Goal: Transaction & Acquisition: Purchase product/service

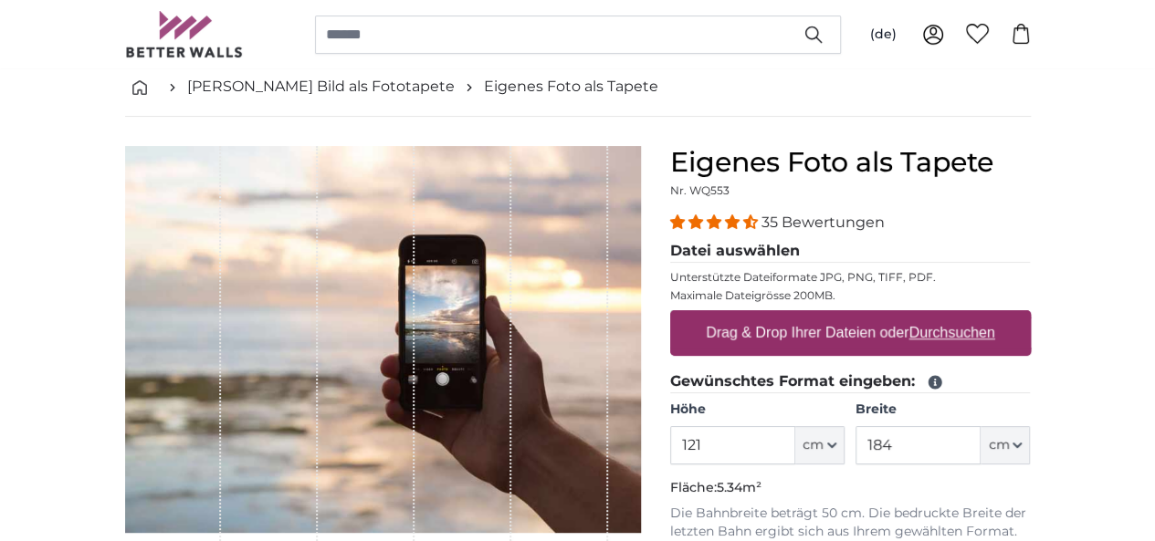
click at [1002, 340] on label "Drag & Drop Ihrer Dateien oder Durchsuchen" at bounding box center [850, 333] width 304 height 37
click at [1012, 316] on input "Drag & Drop Ihrer Dateien oder Durchsuchen" at bounding box center [850, 312] width 361 height 5
type input "**********"
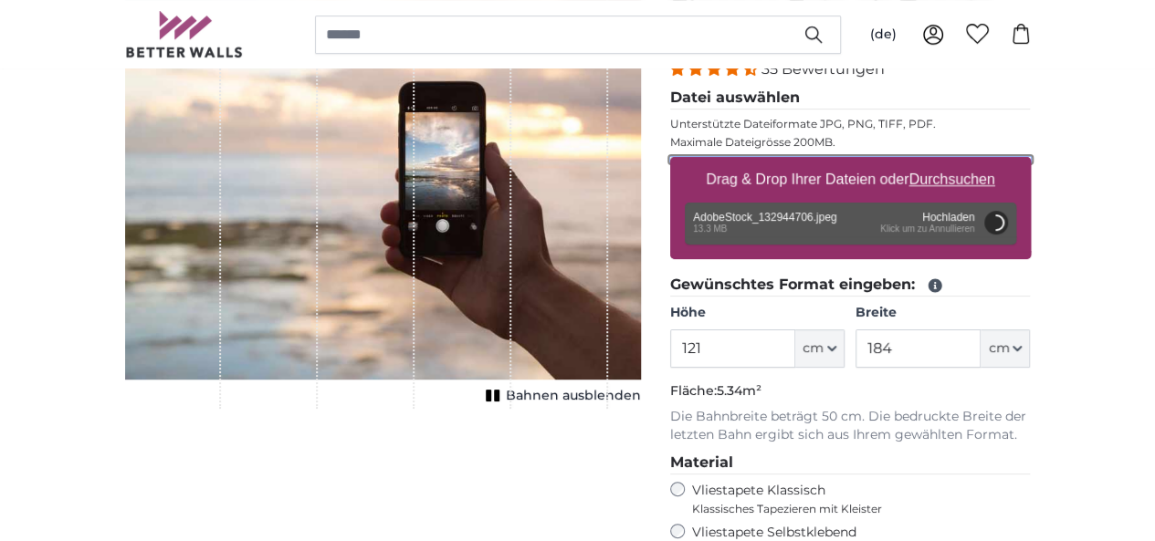
scroll to position [274, 0]
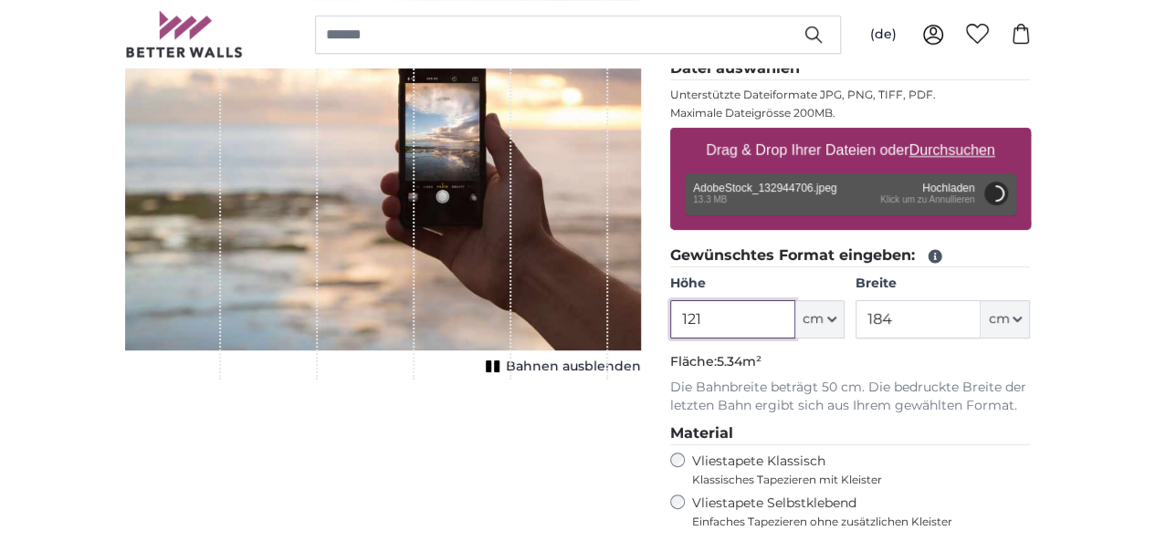
click at [795, 326] on input "121" at bounding box center [732, 319] width 125 height 38
type input "200"
type input "400"
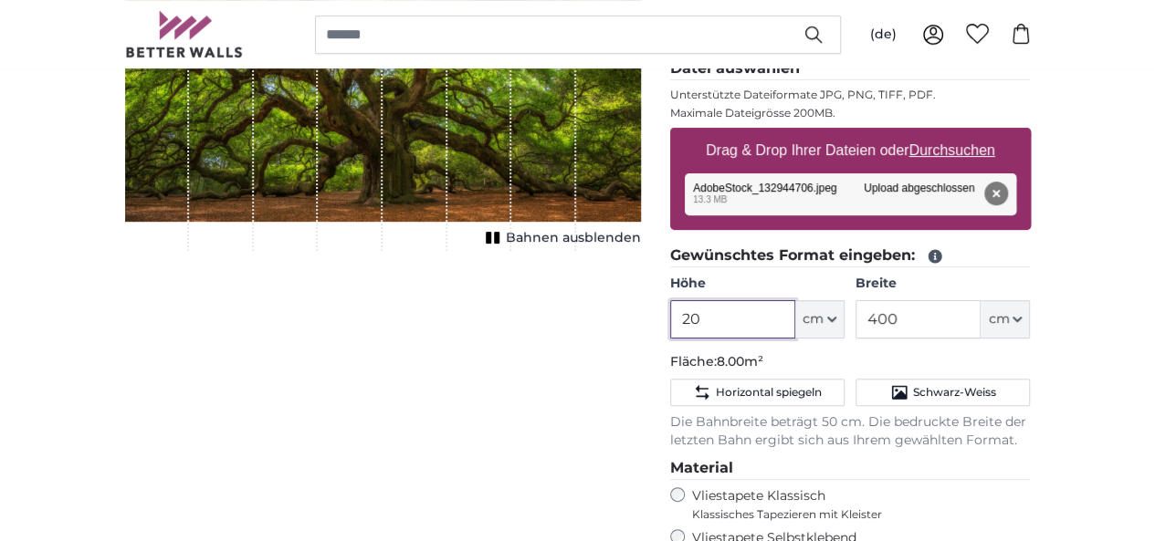
type input "2"
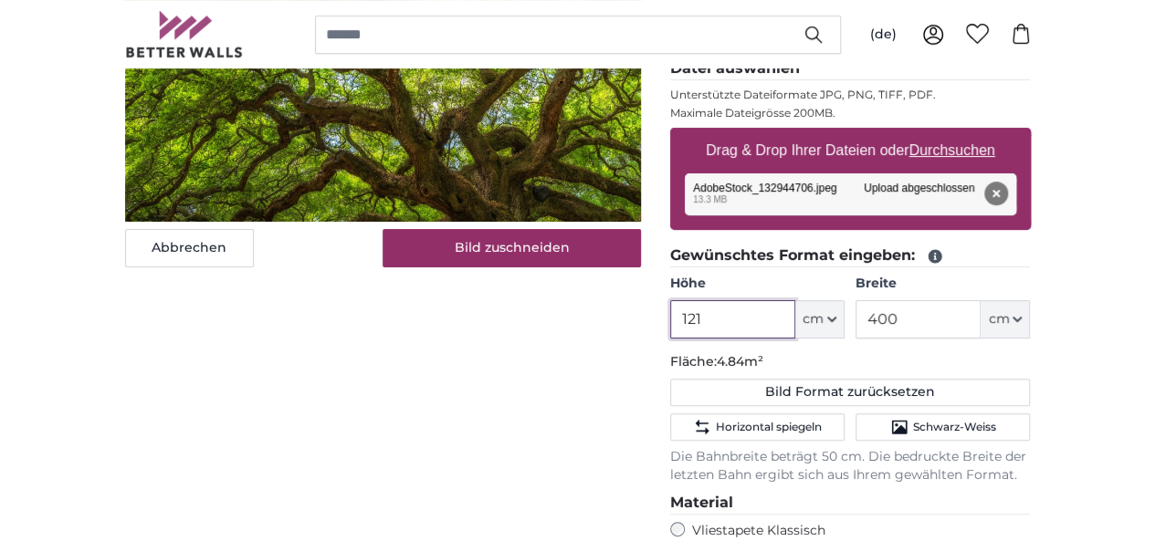
type input "121"
click at [980, 333] on input "400" at bounding box center [917, 319] width 125 height 38
type input "4"
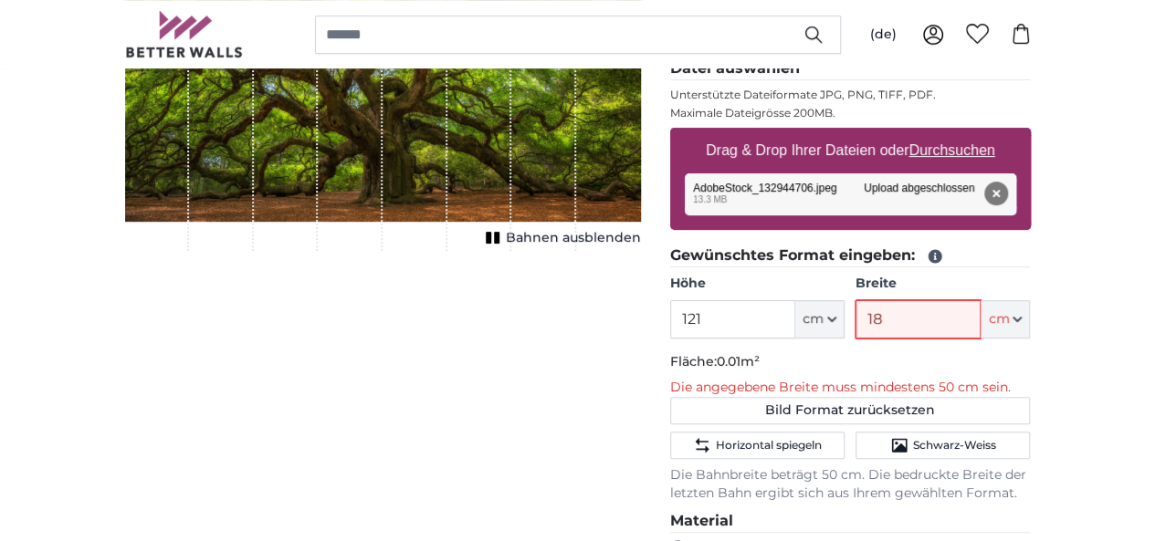
type input "184"
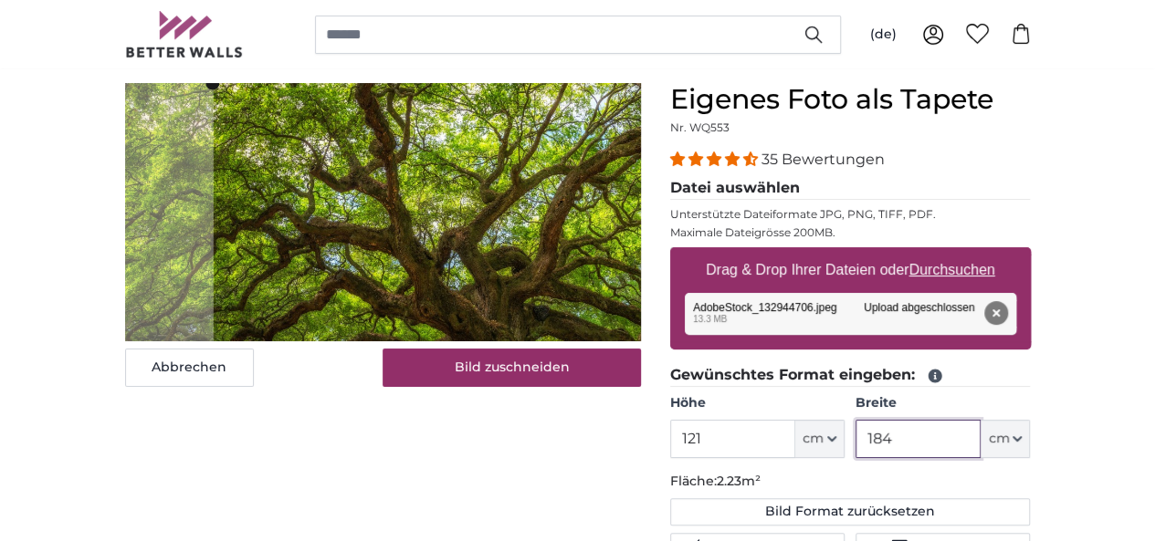
scroll to position [183, 0]
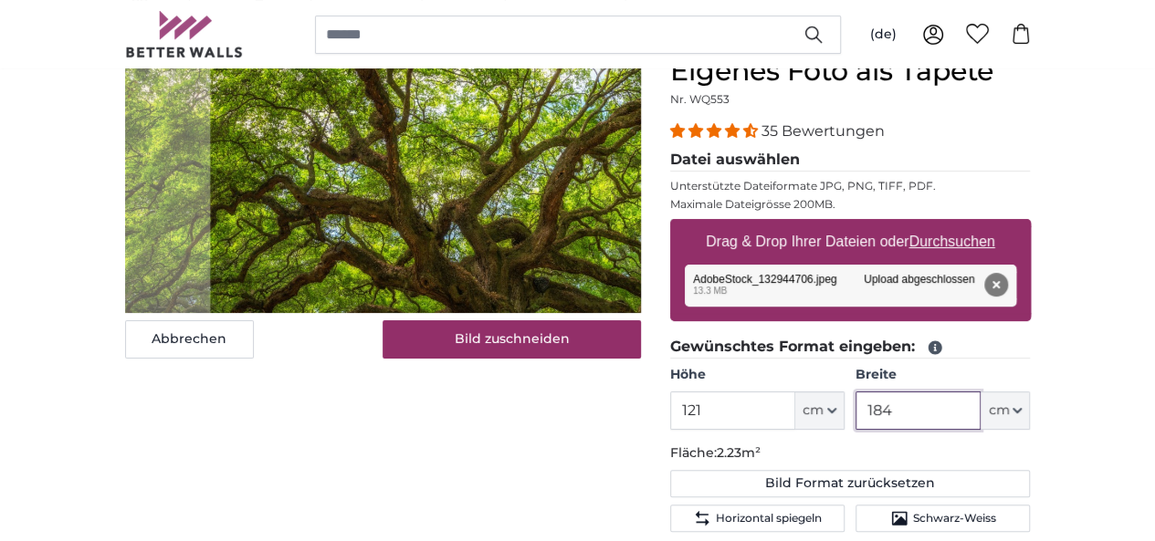
click at [449, 350] on cropper-handle at bounding box center [491, 240] width 563 height 371
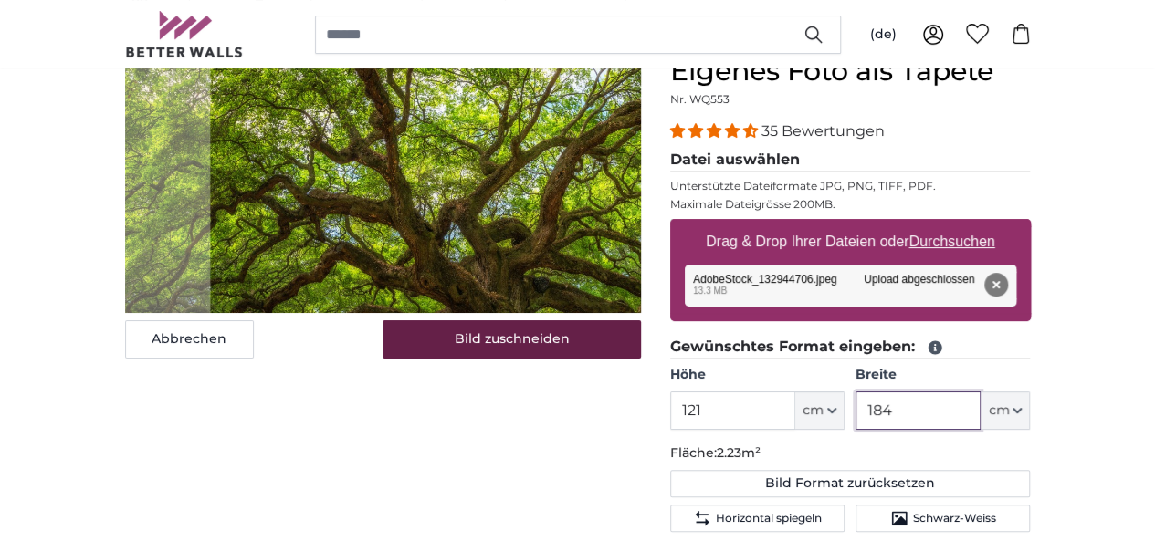
type input "184"
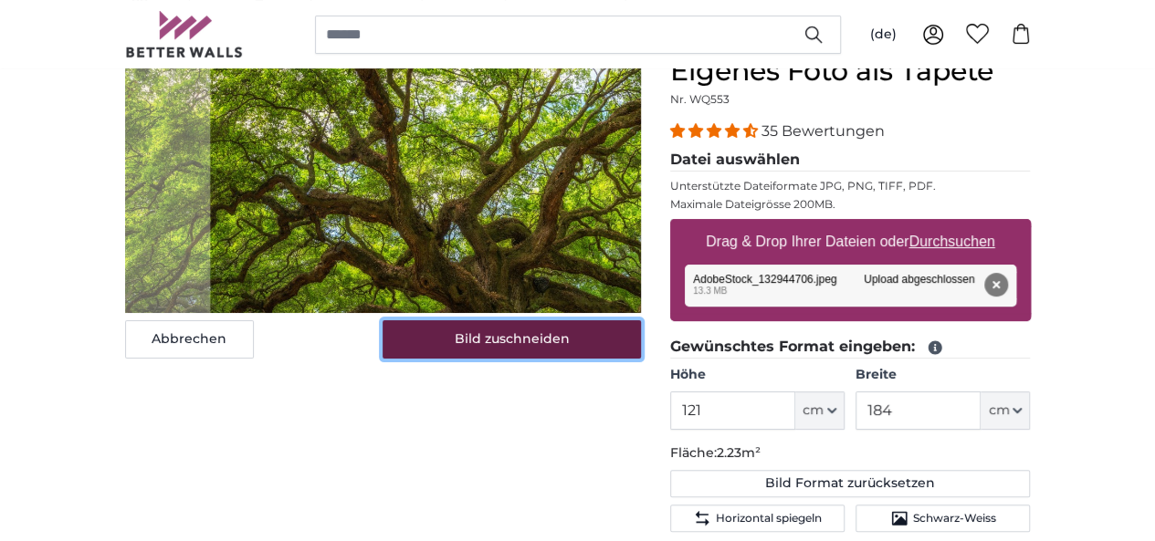
click at [522, 359] on button "Bild zuschneiden" at bounding box center [511, 339] width 258 height 38
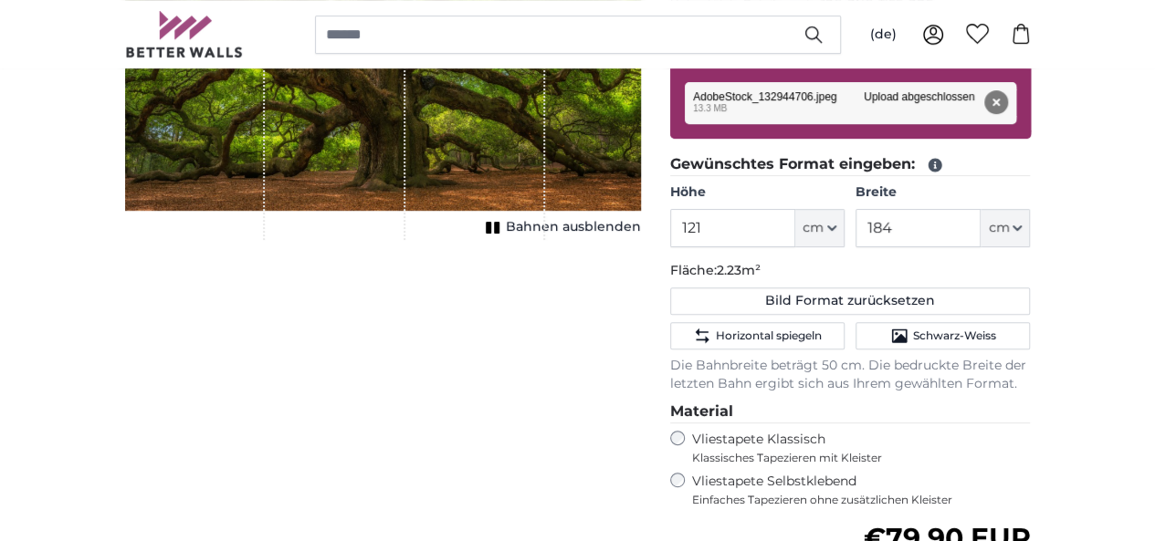
scroll to position [274, 0]
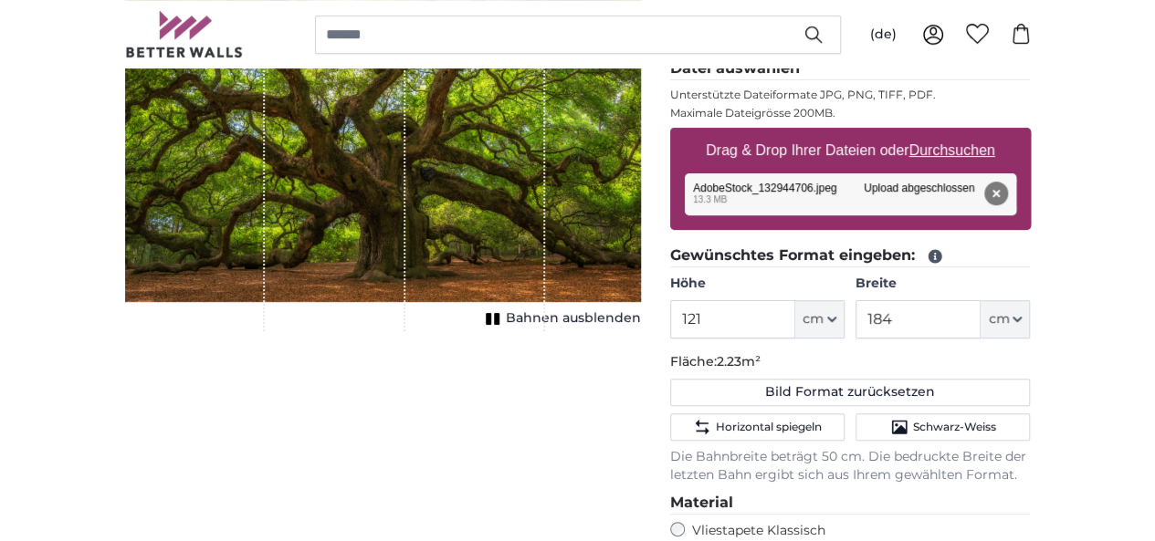
click at [641, 328] on span "Bahnen ausblenden" at bounding box center [573, 318] width 135 height 18
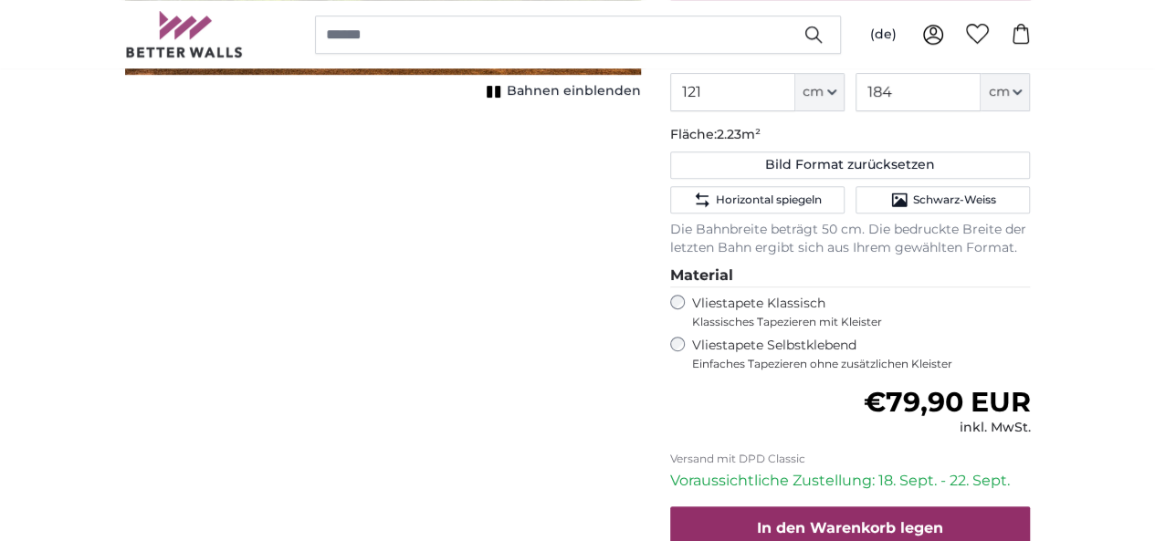
scroll to position [548, 0]
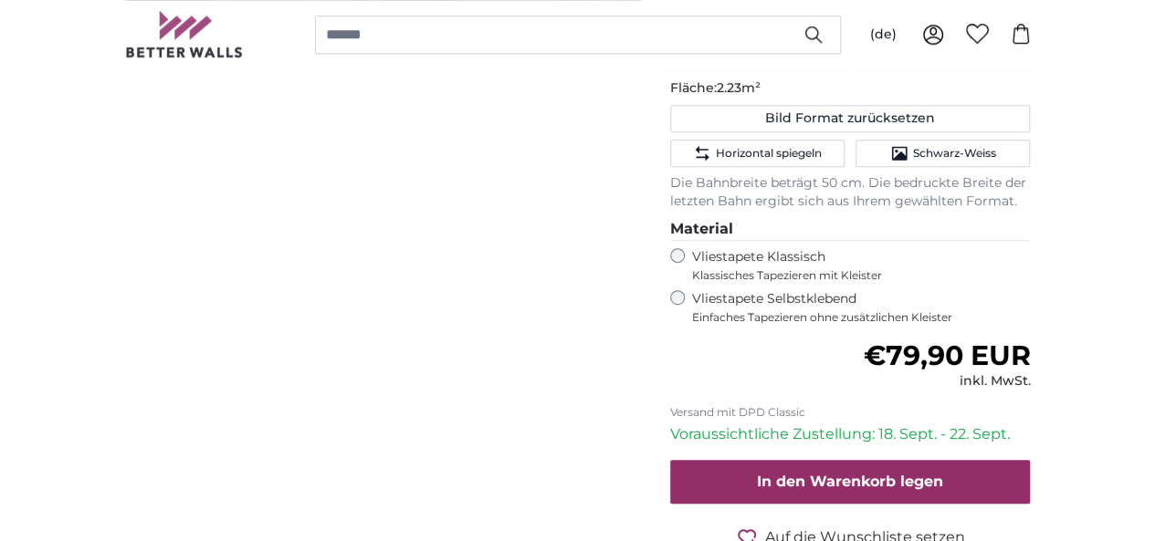
click at [641, 54] on span "Bahnen einblenden" at bounding box center [574, 45] width 134 height 18
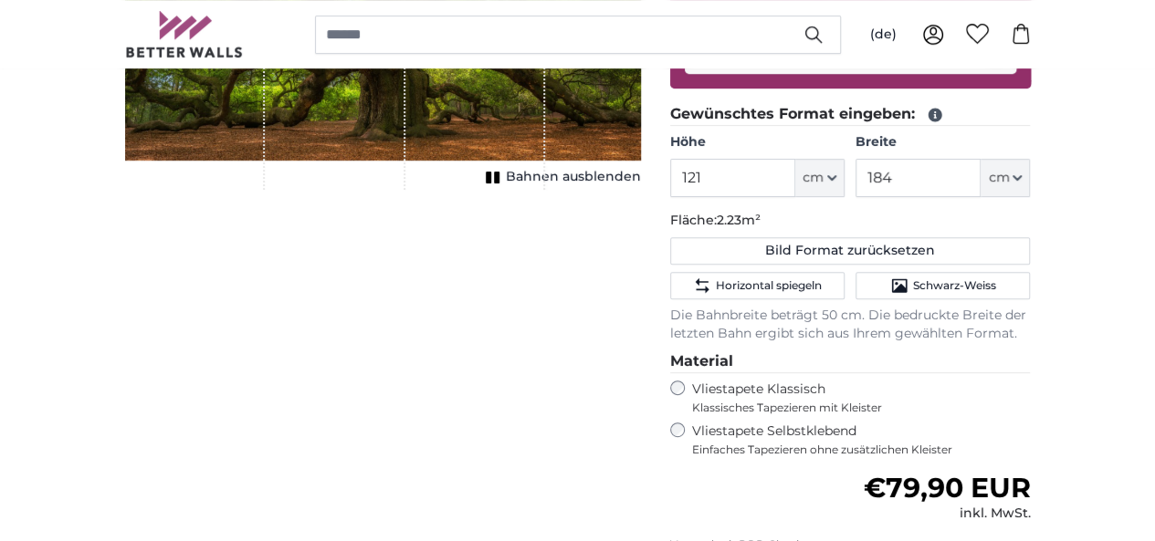
scroll to position [456, 0]
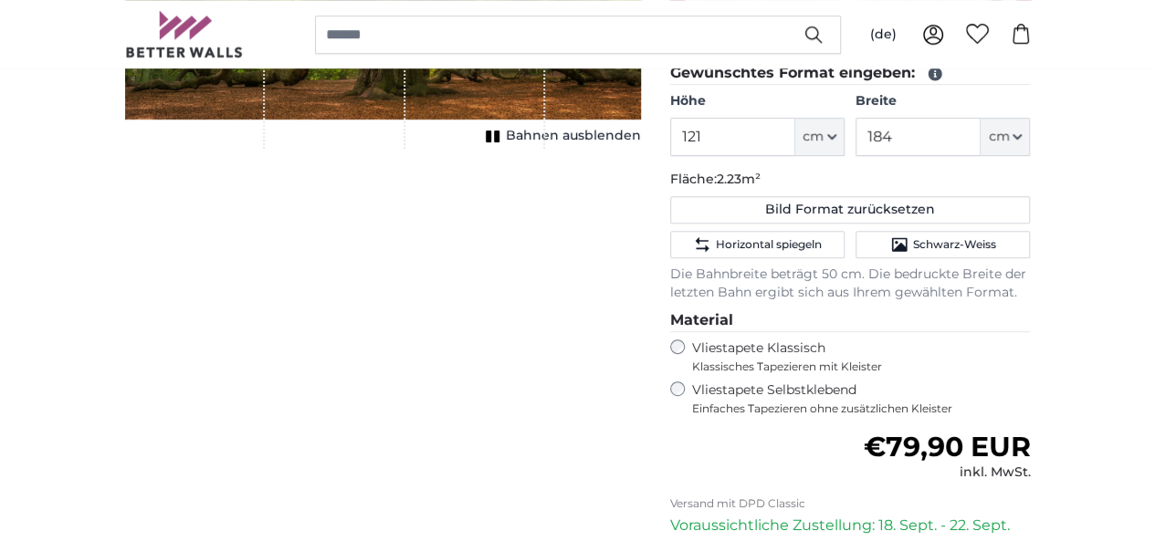
click at [641, 145] on span "Bahnen ausblenden" at bounding box center [573, 136] width 135 height 18
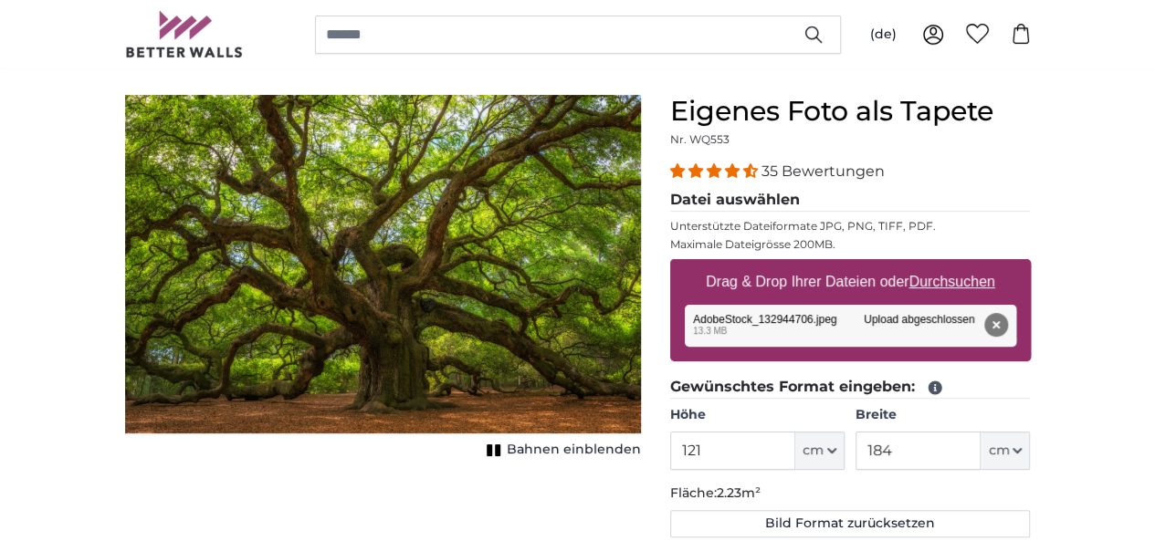
scroll to position [183, 0]
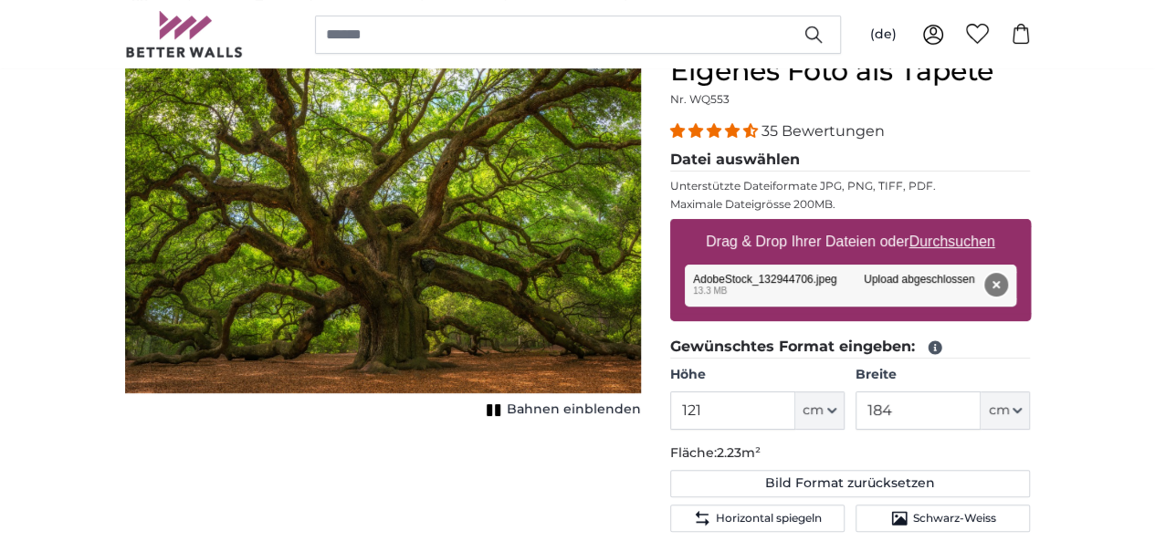
click at [1007, 289] on button "Entfernen" at bounding box center [995, 285] width 24 height 24
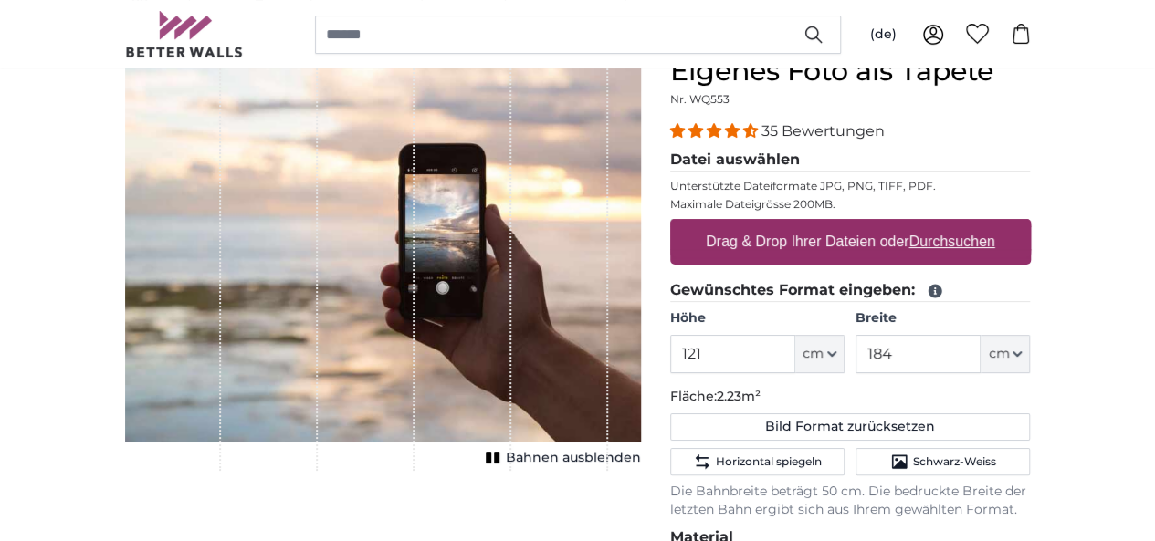
click at [994, 244] on u "Durchsuchen" at bounding box center [951, 242] width 86 height 16
click at [1031, 225] on input "Drag & Drop Ihrer Dateien oder Durchsuchen" at bounding box center [850, 221] width 361 height 5
type input "**********"
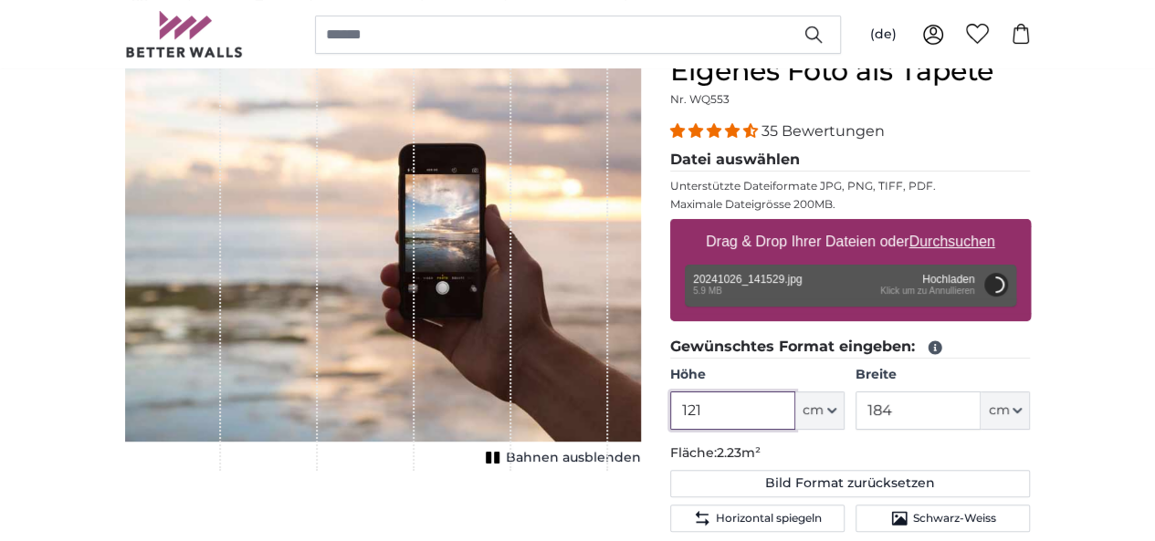
click at [795, 410] on input "121" at bounding box center [732, 411] width 125 height 38
type input "200"
type input "150"
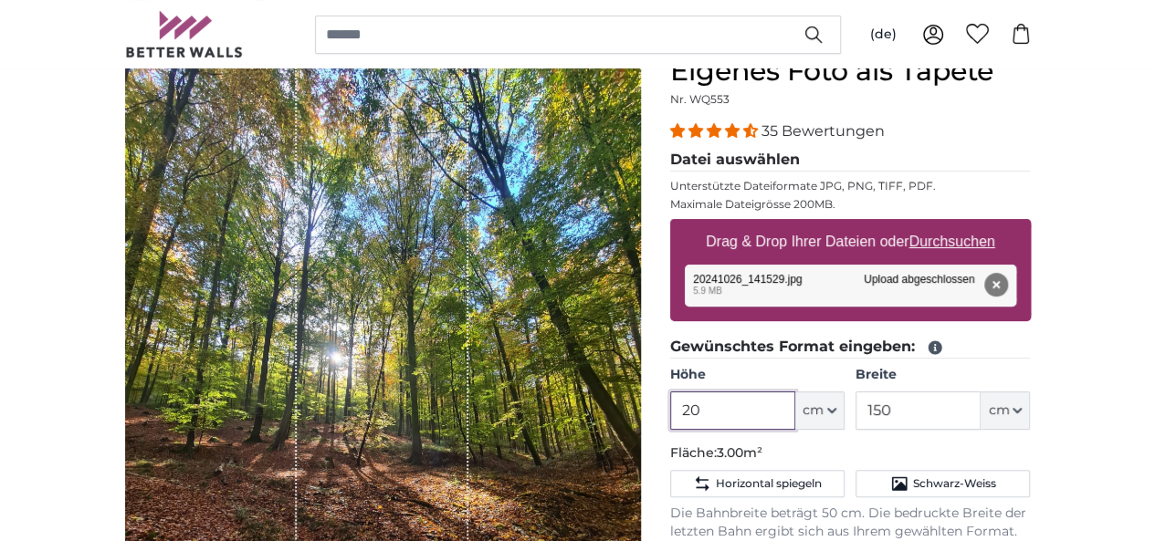
type input "2"
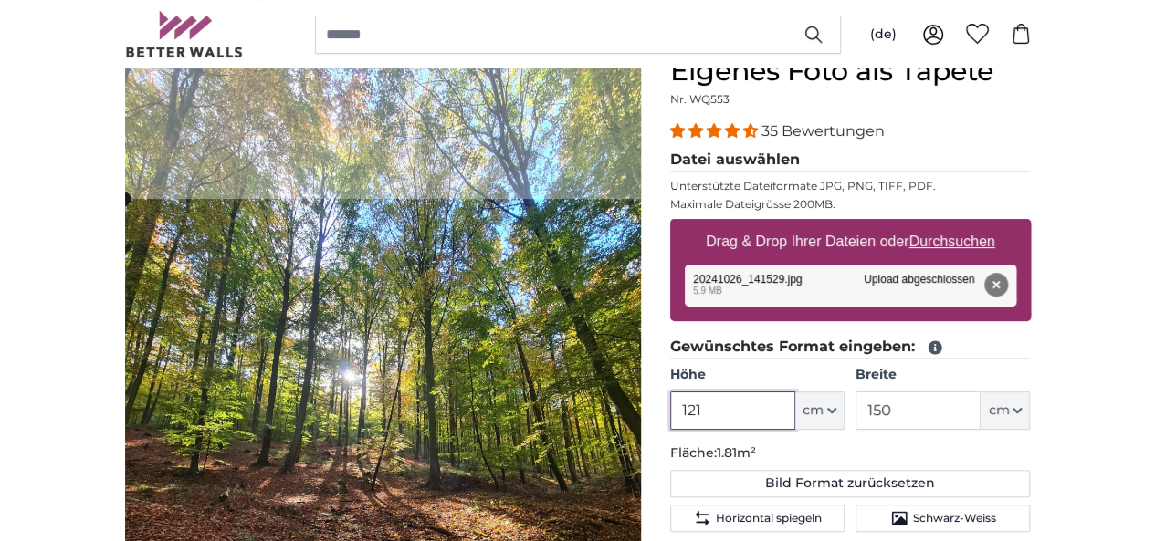
type input "121"
click at [980, 419] on input "150" at bounding box center [917, 411] width 125 height 38
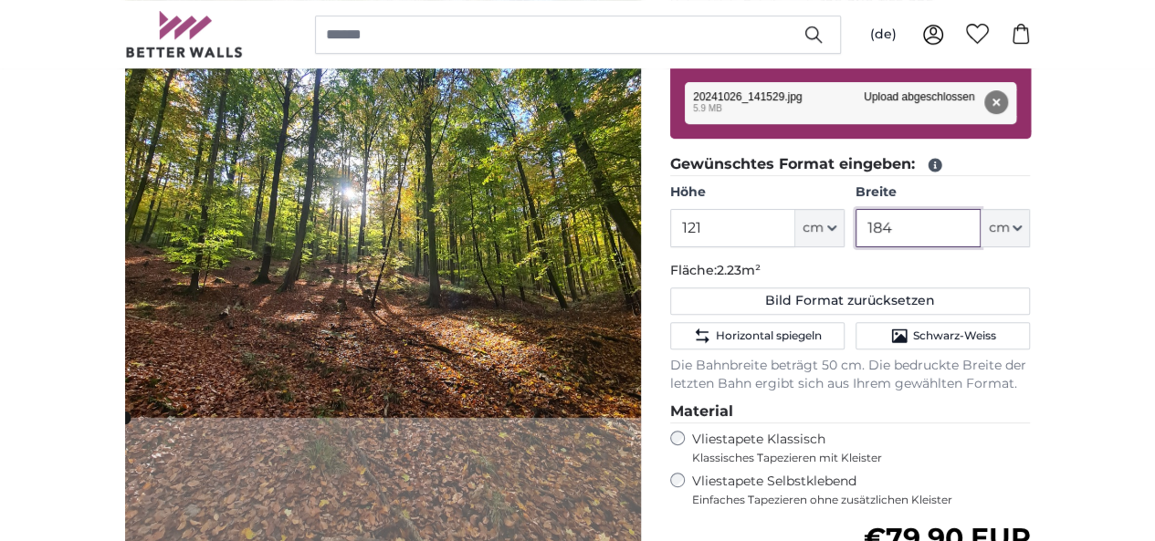
scroll to position [274, 0]
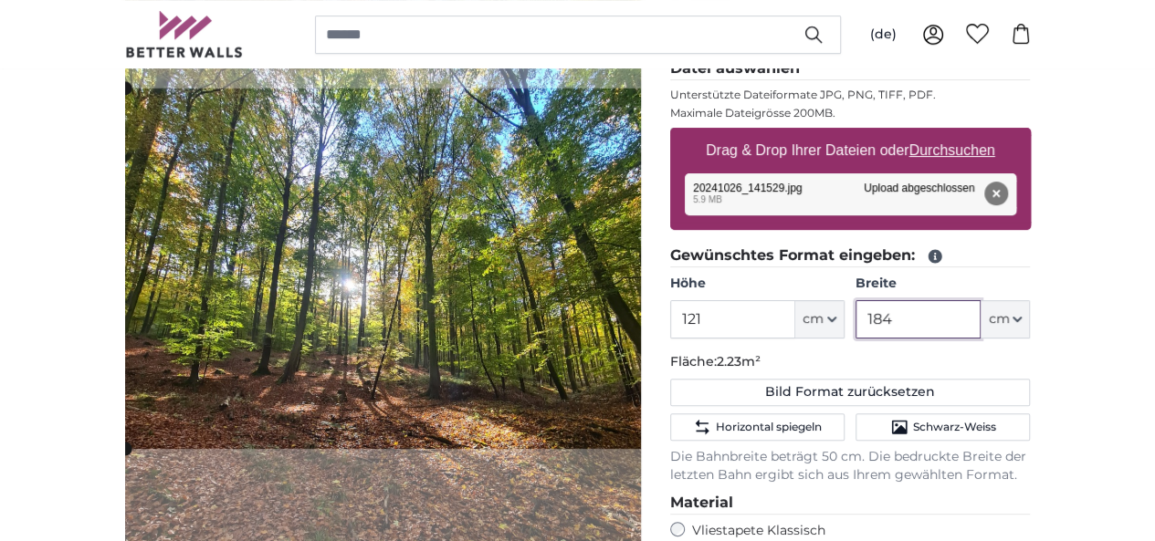
click at [429, 364] on cropper-handle at bounding box center [399, 269] width 548 height 361
type input "184"
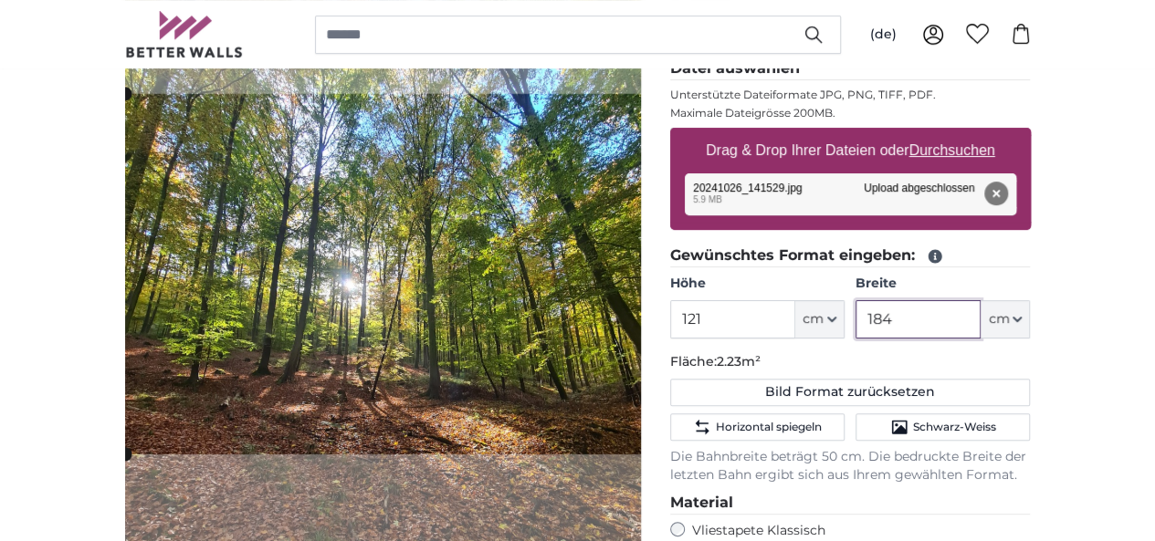
click at [403, 291] on cropper-handle at bounding box center [399, 274] width 548 height 361
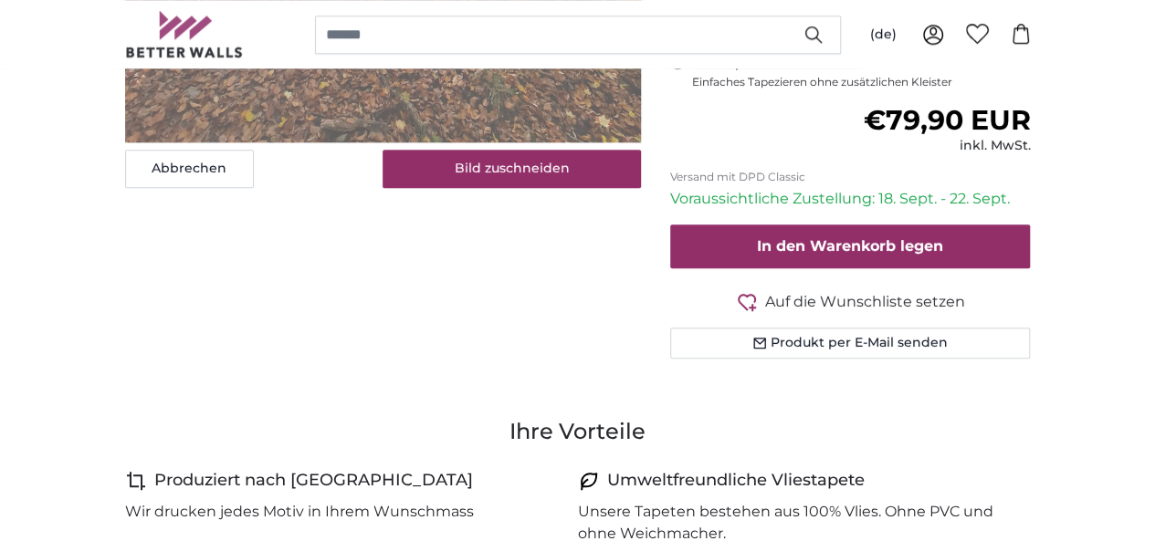
scroll to position [822, 0]
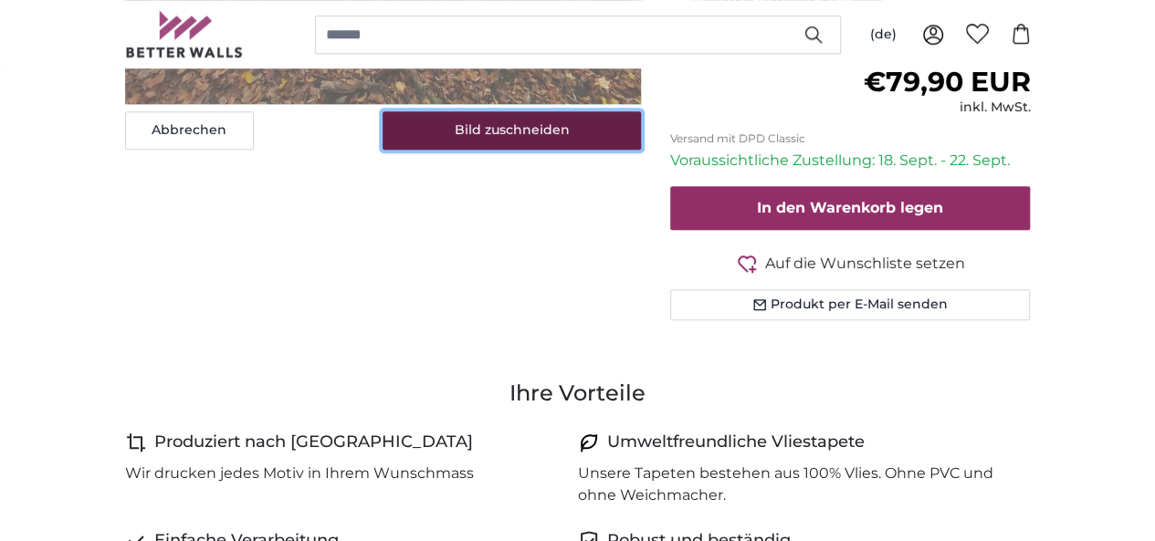
click at [587, 150] on button "Bild zuschneiden" at bounding box center [511, 130] width 258 height 38
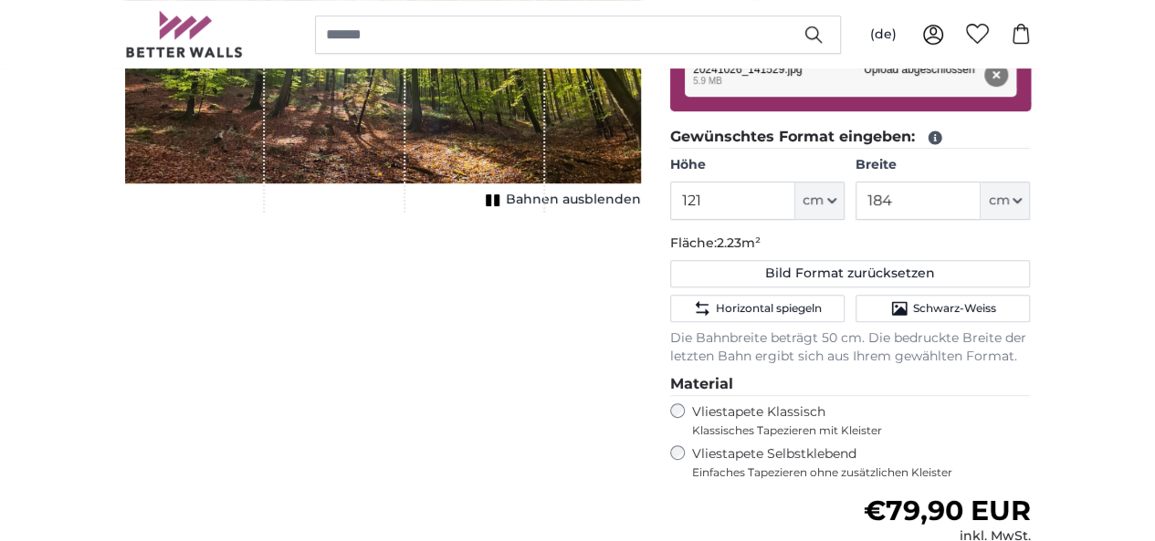
scroll to position [365, 0]
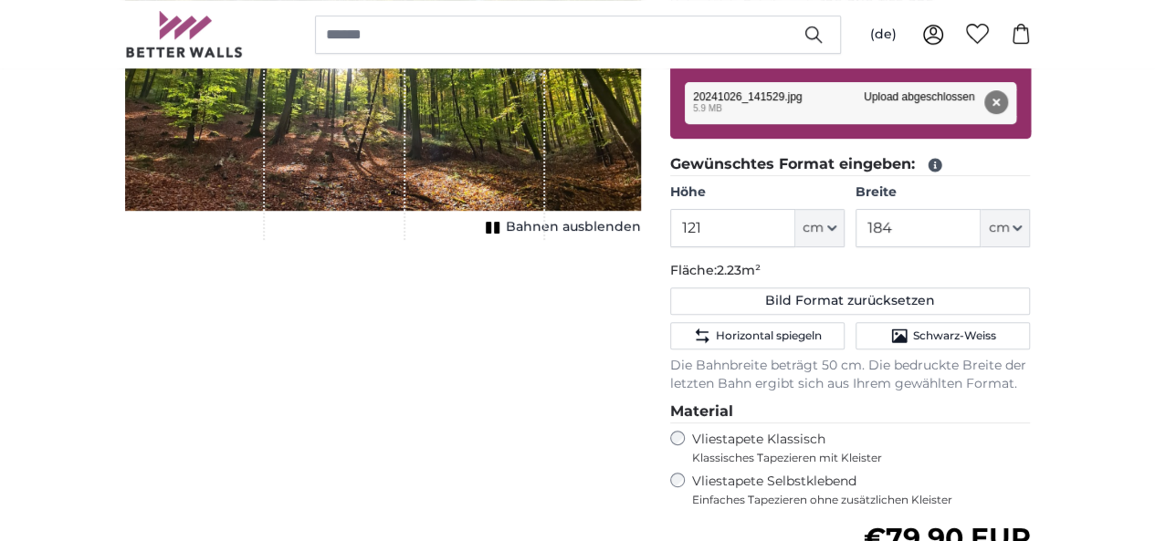
click at [641, 236] on span "Bahnen ausblenden" at bounding box center [573, 227] width 135 height 18
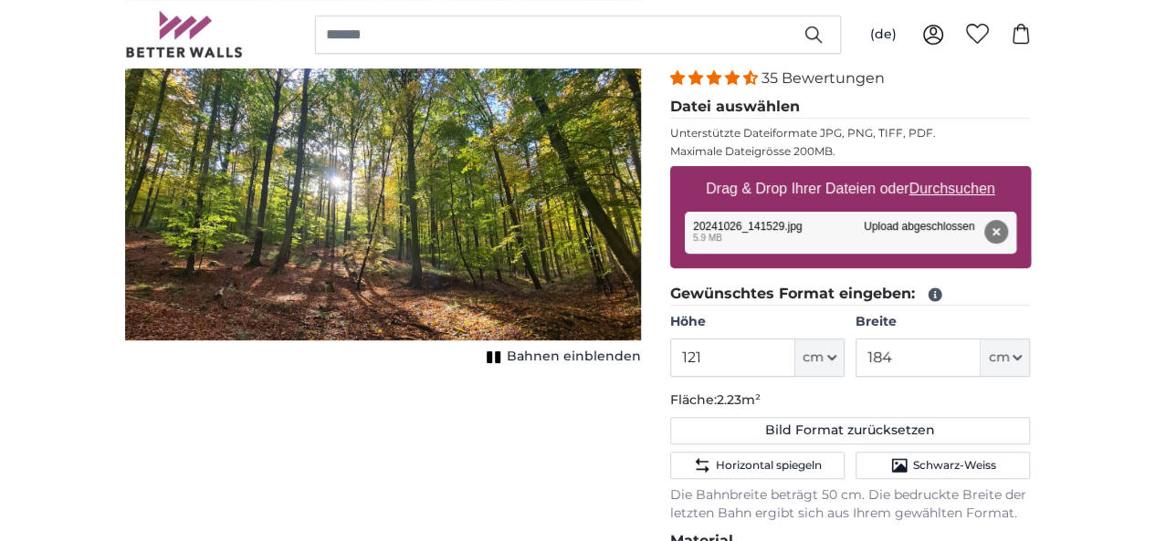
scroll to position [183, 0]
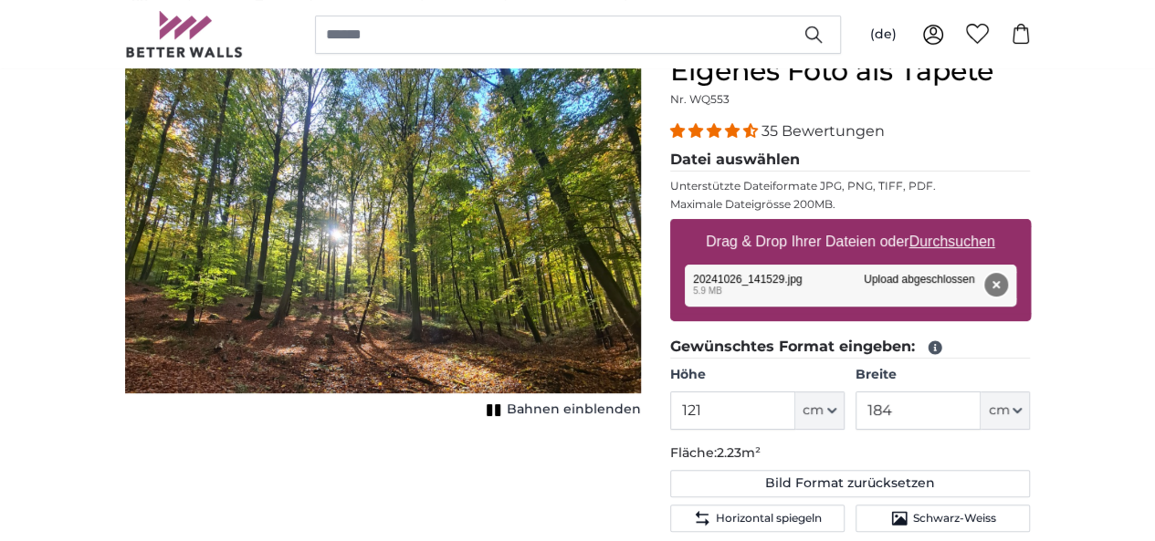
click at [1007, 281] on button "Entfernen" at bounding box center [995, 285] width 24 height 24
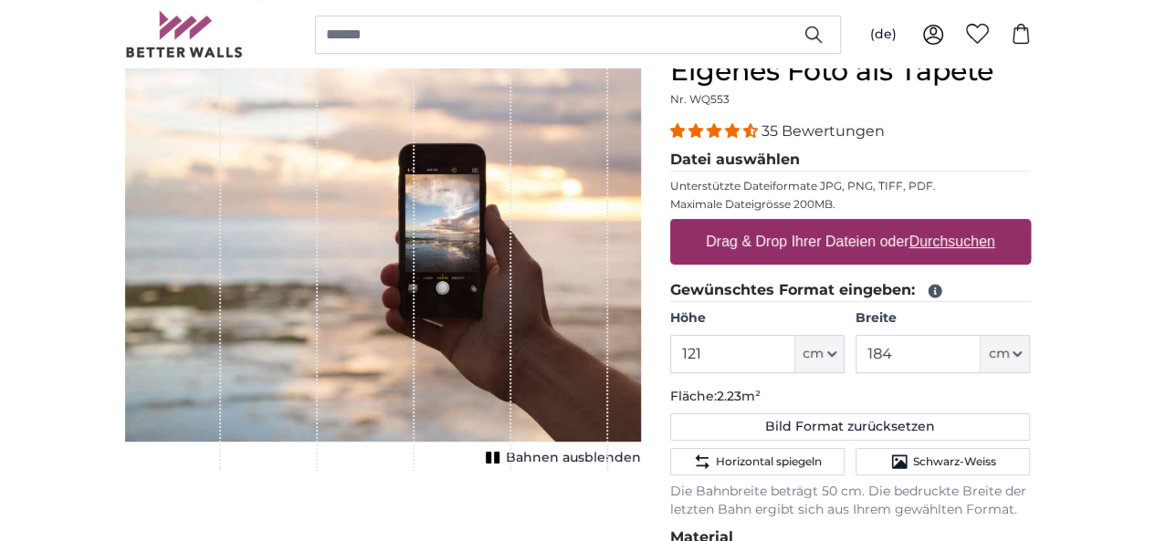
click at [994, 238] on u "Durchsuchen" at bounding box center [951, 242] width 86 height 16
click at [1031, 225] on input "Drag & Drop Ihrer Dateien oder Durchsuchen" at bounding box center [850, 221] width 361 height 5
type input "**********"
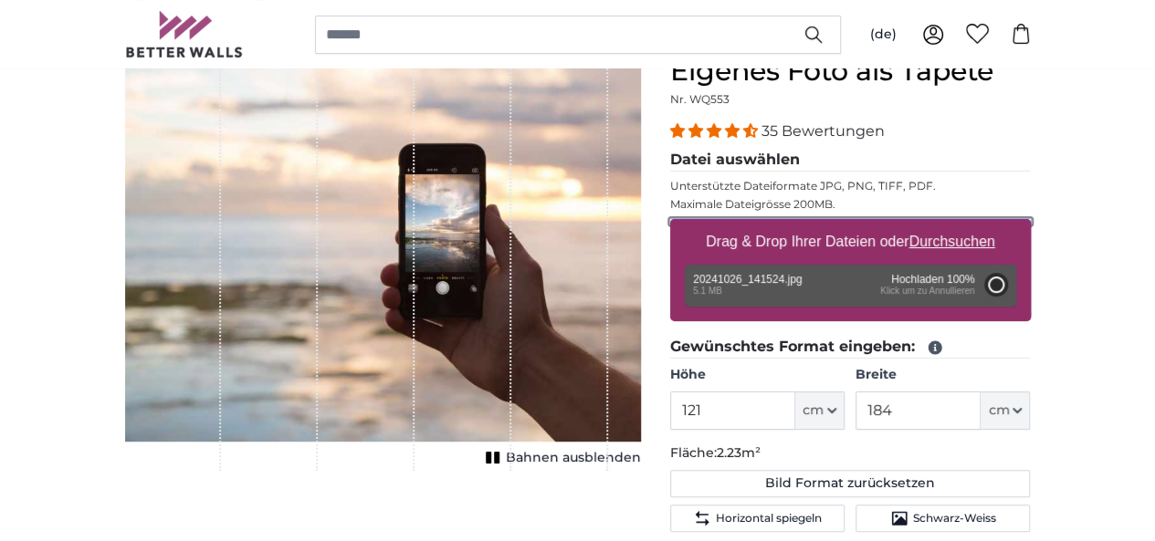
type input "200"
type input "150"
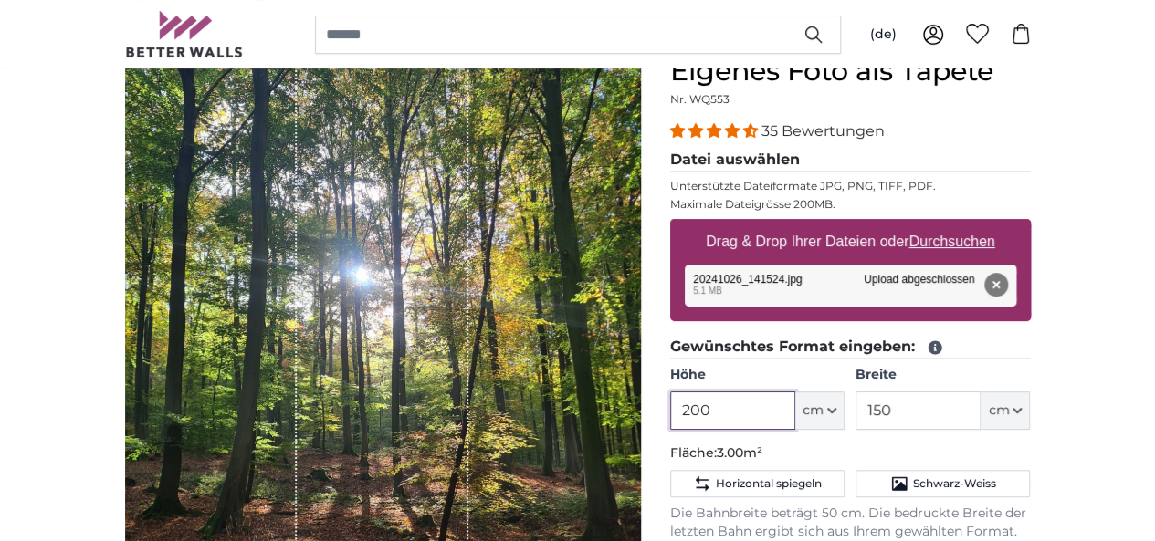
click at [795, 412] on input "200" at bounding box center [732, 411] width 125 height 38
type input "2"
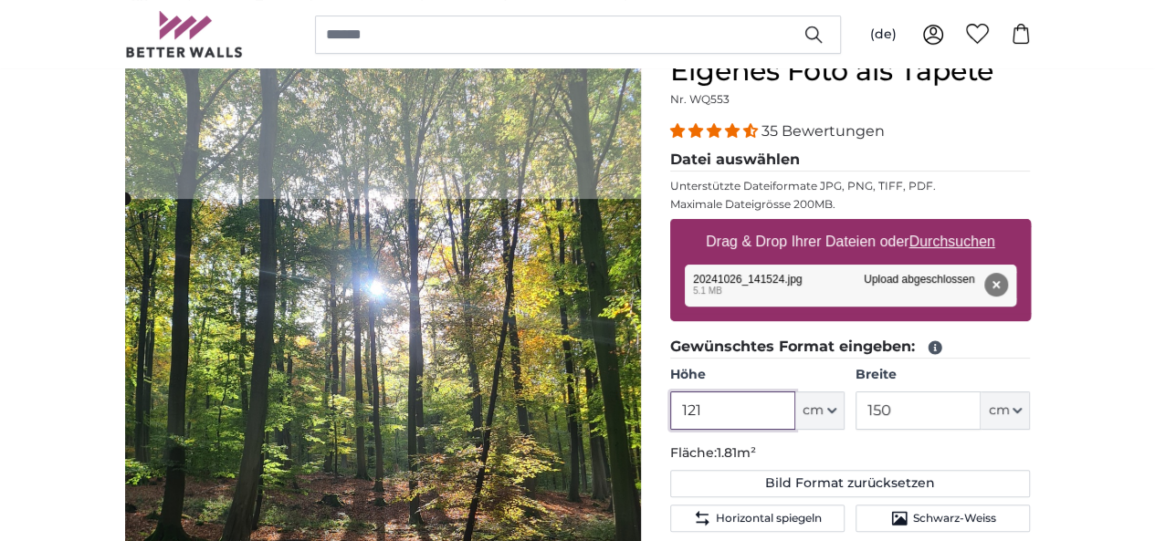
type input "121"
click at [980, 414] on input "150" at bounding box center [917, 411] width 125 height 38
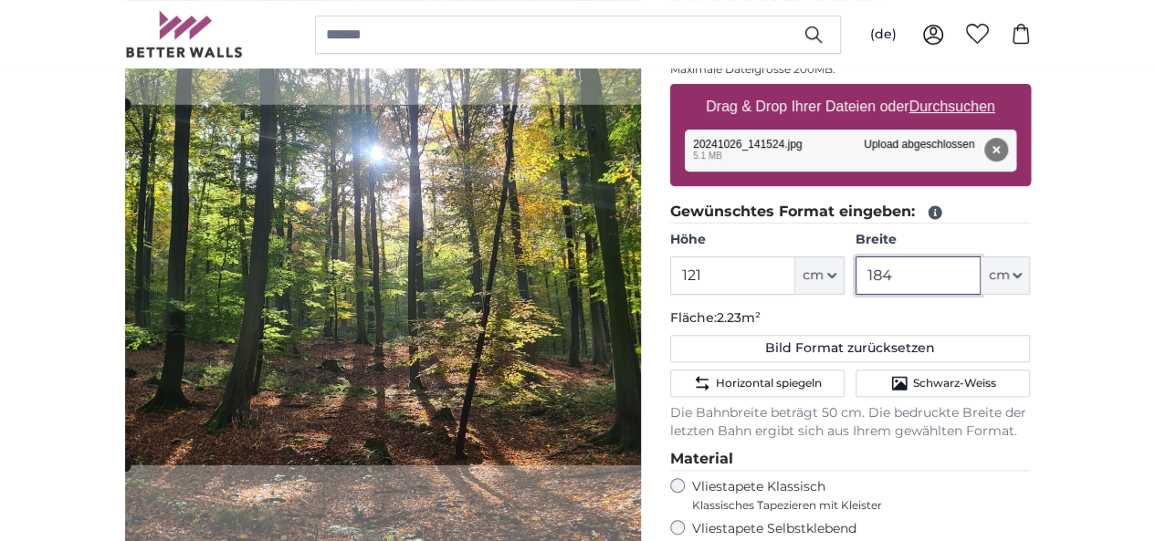
scroll to position [365, 0]
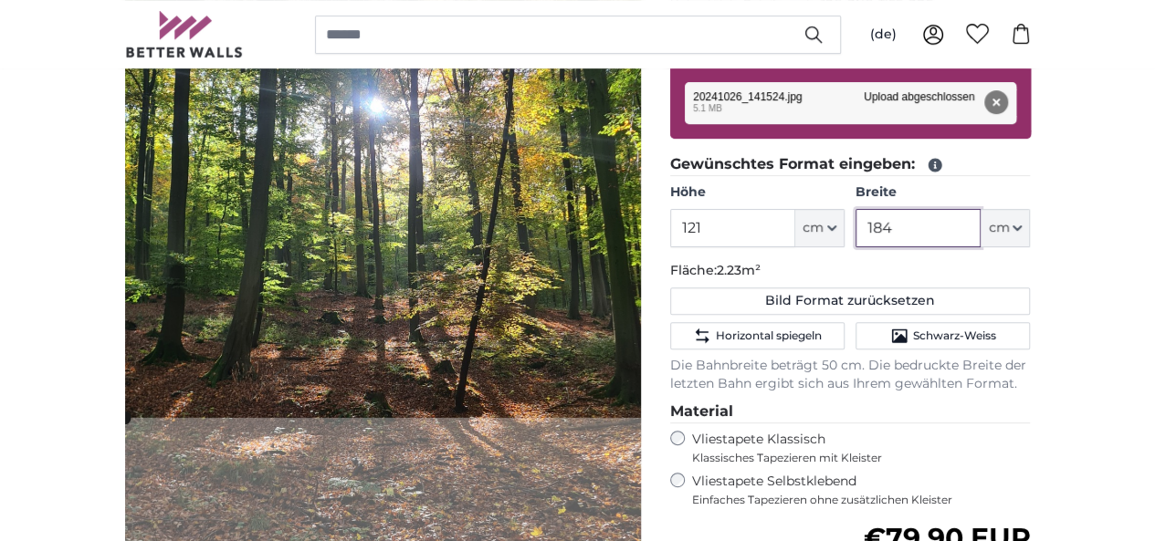
type input "184"
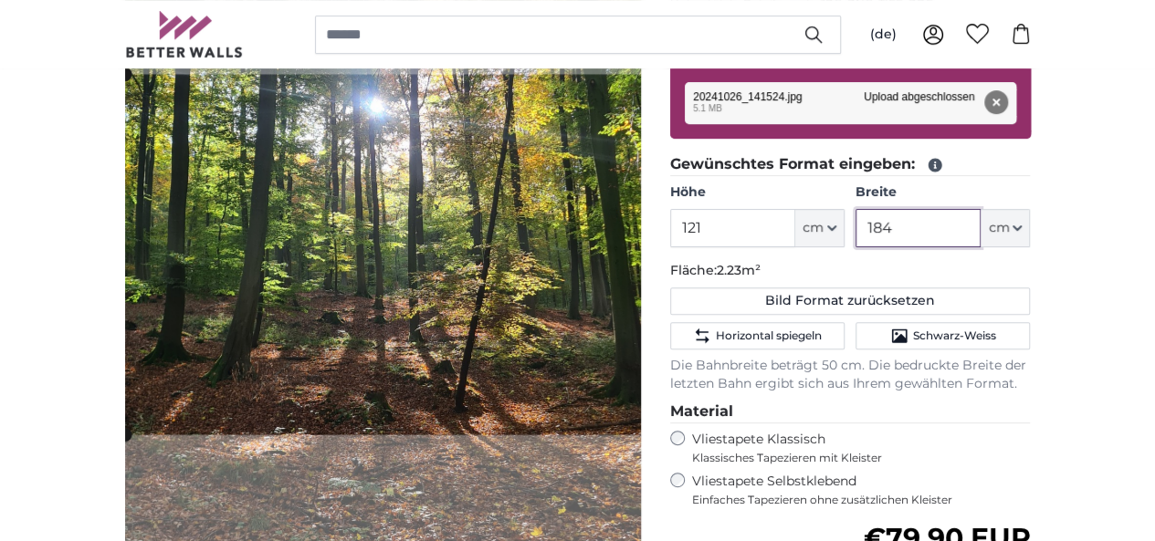
click at [418, 297] on cropper-handle at bounding box center [399, 254] width 548 height 361
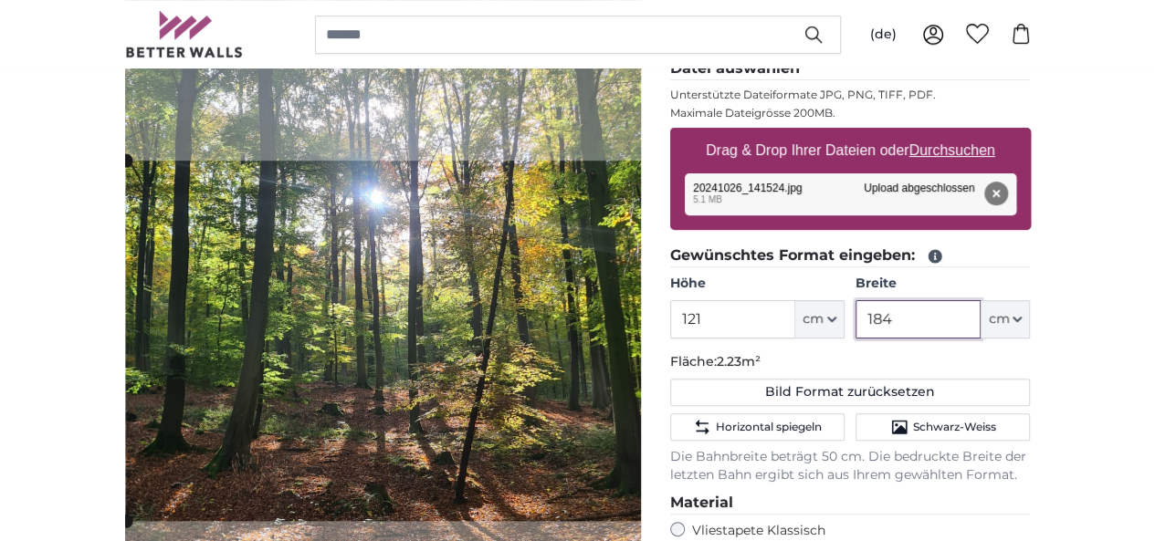
click at [469, 369] on cropper-handle at bounding box center [400, 341] width 548 height 361
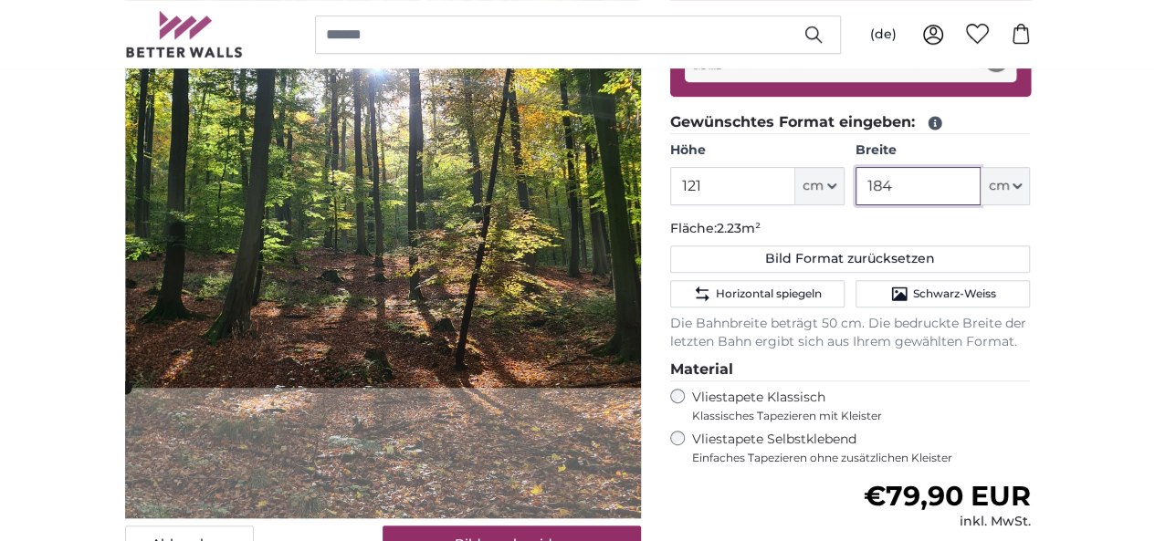
scroll to position [456, 0]
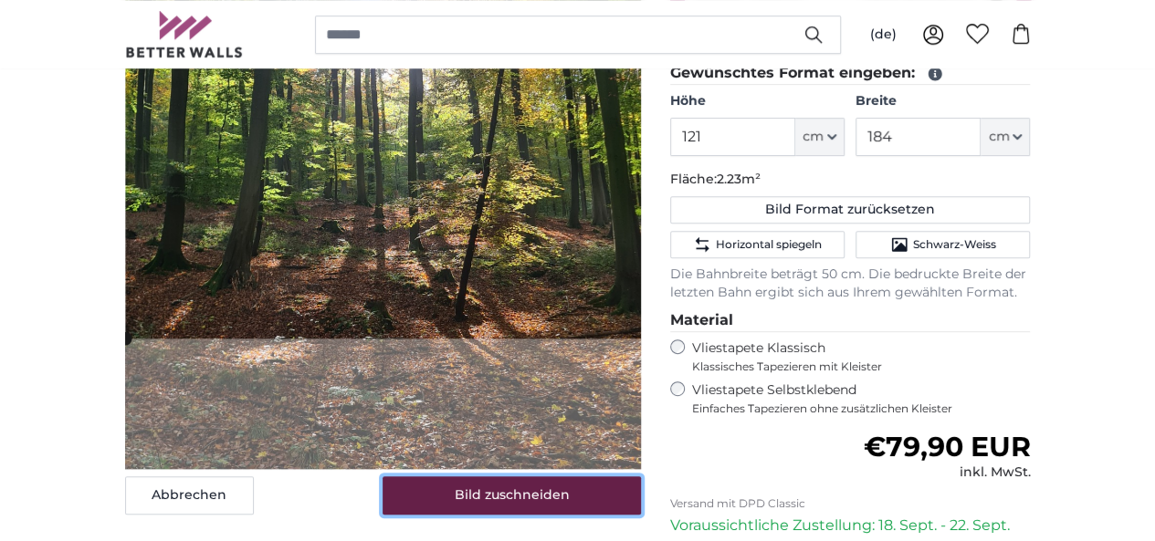
click at [560, 515] on button "Bild zuschneiden" at bounding box center [511, 495] width 258 height 38
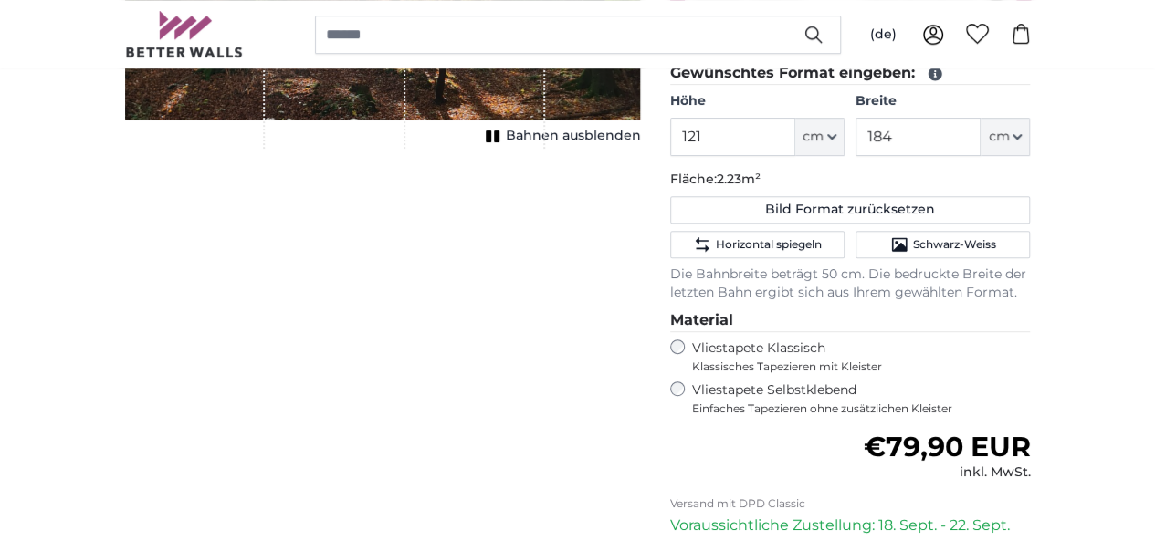
click at [641, 145] on span "Bahnen ausblenden" at bounding box center [573, 136] width 135 height 18
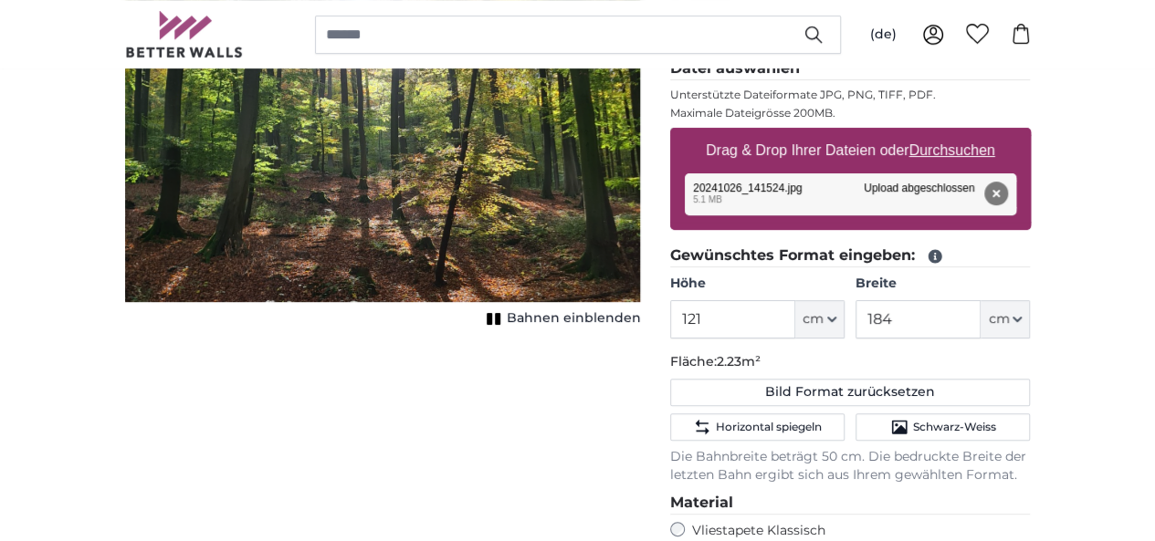
scroll to position [183, 0]
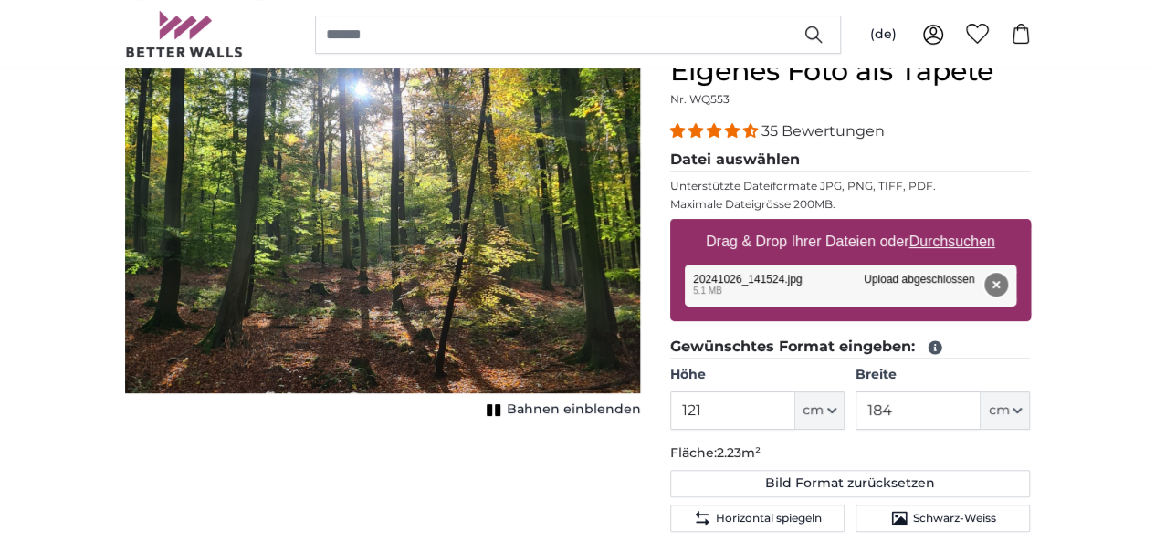
click at [1007, 285] on button "Entfernen" at bounding box center [995, 285] width 24 height 24
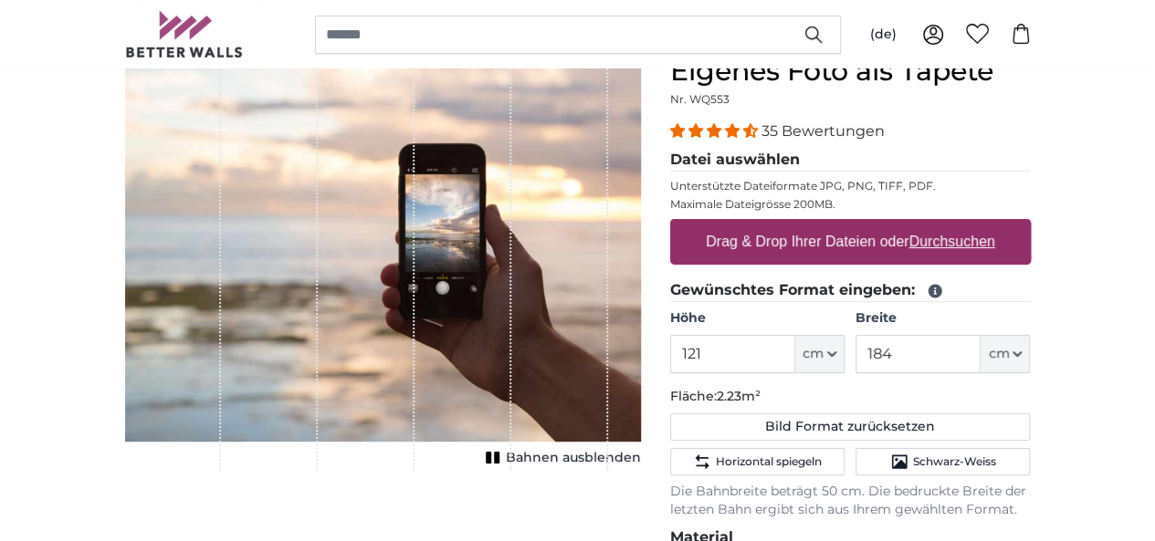
click at [994, 246] on u "Durchsuchen" at bounding box center [951, 242] width 86 height 16
click at [1031, 225] on input "Drag & Drop Ihrer Dateien oder Durchsuchen" at bounding box center [850, 221] width 361 height 5
type input "**********"
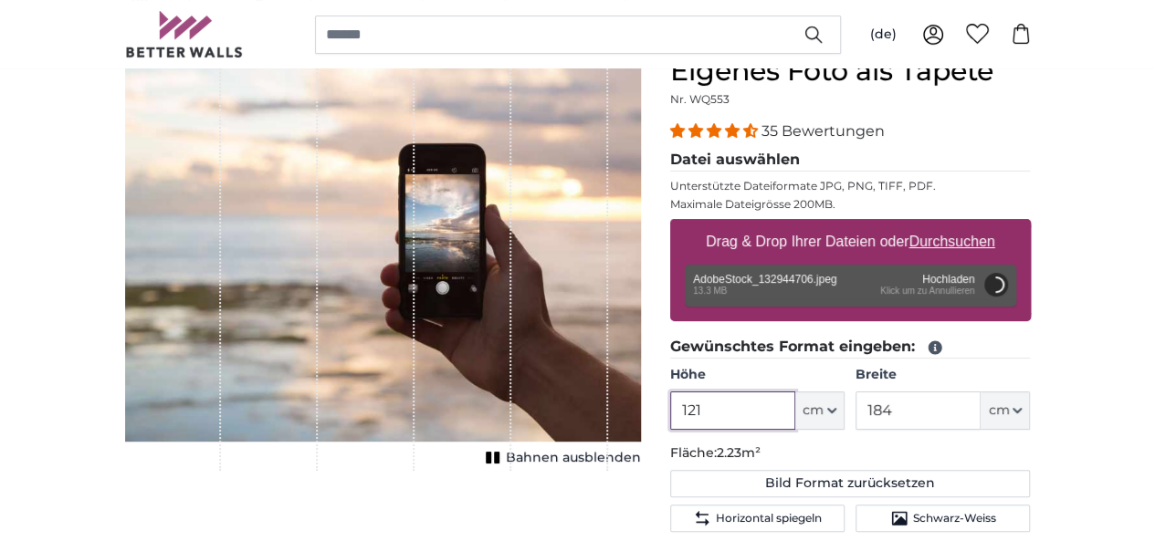
click at [795, 412] on input "121" at bounding box center [732, 411] width 125 height 38
type input "200"
type input "400"
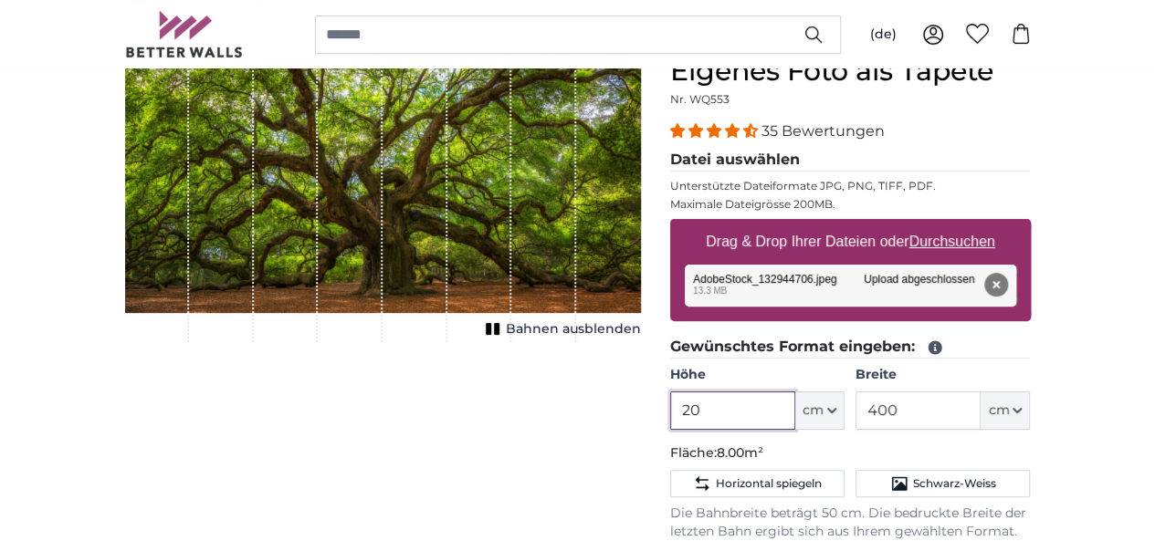
type input "2"
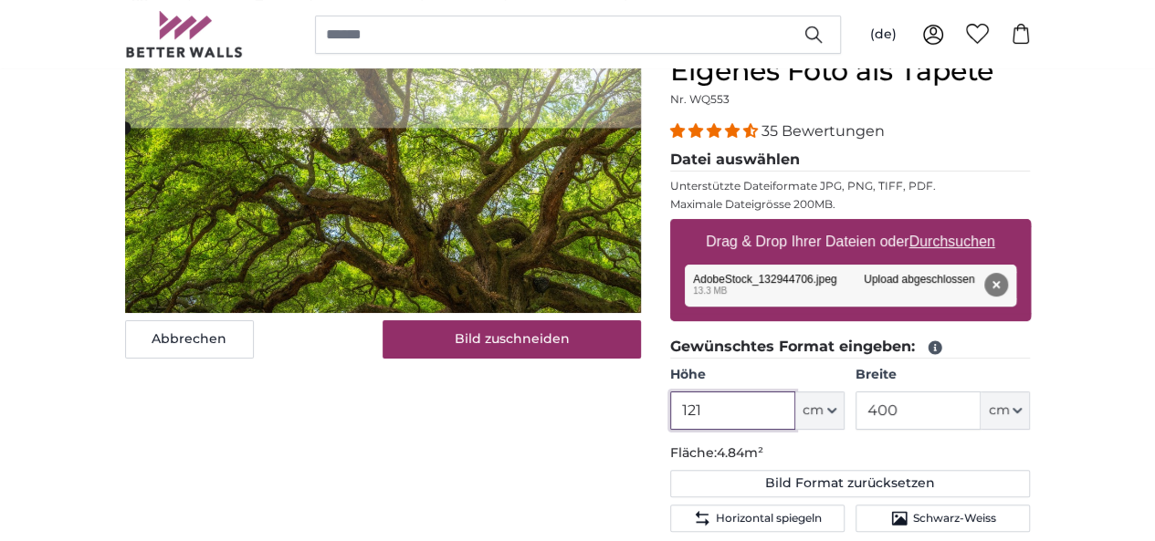
type input "121"
click at [980, 411] on input "400" at bounding box center [917, 411] width 125 height 38
type input "4"
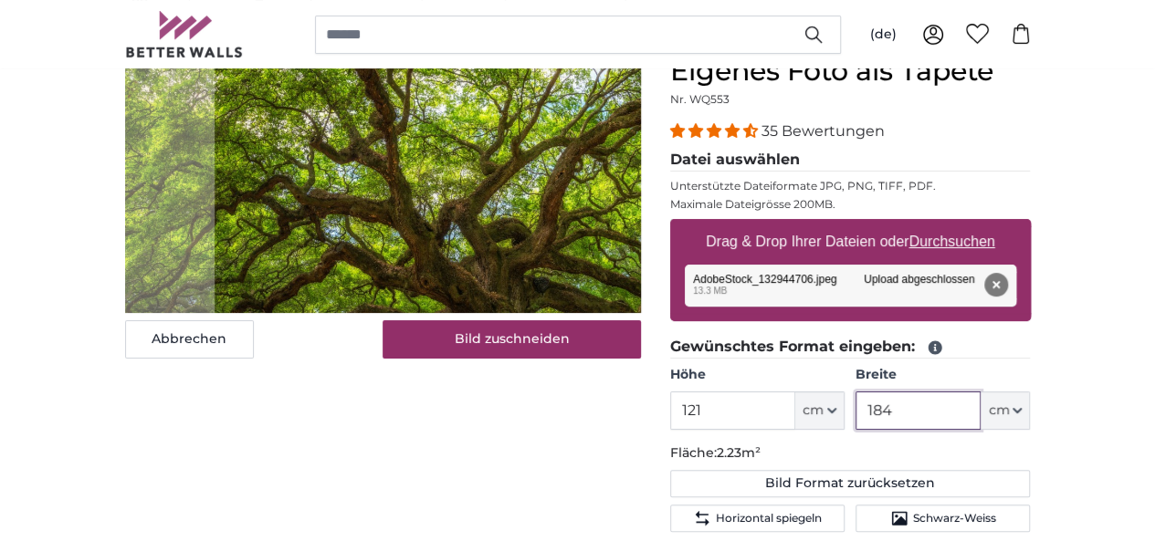
click at [426, 293] on cropper-handle at bounding box center [496, 241] width 563 height 371
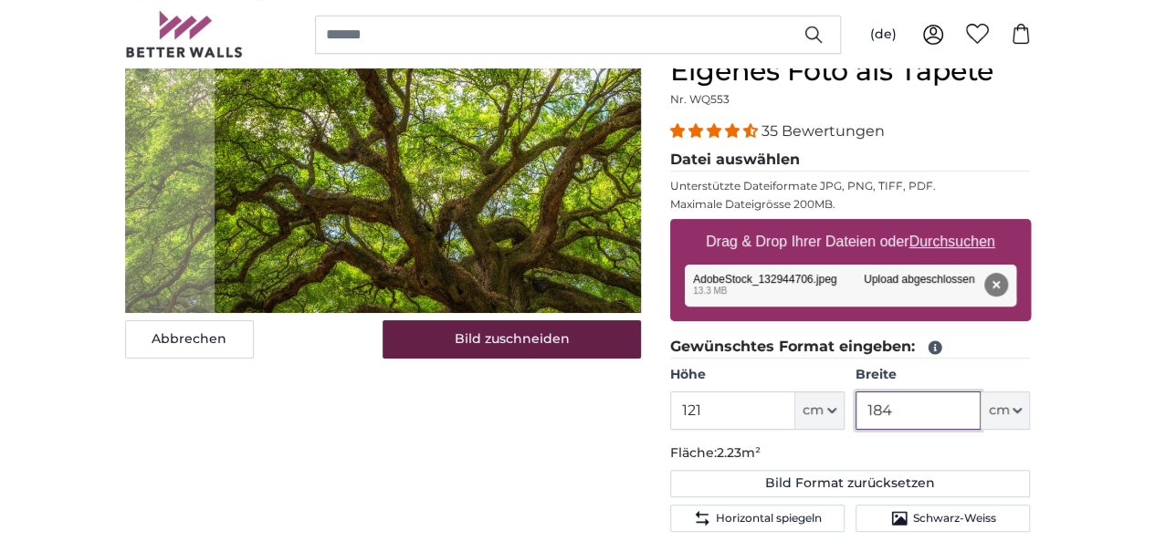
type input "184"
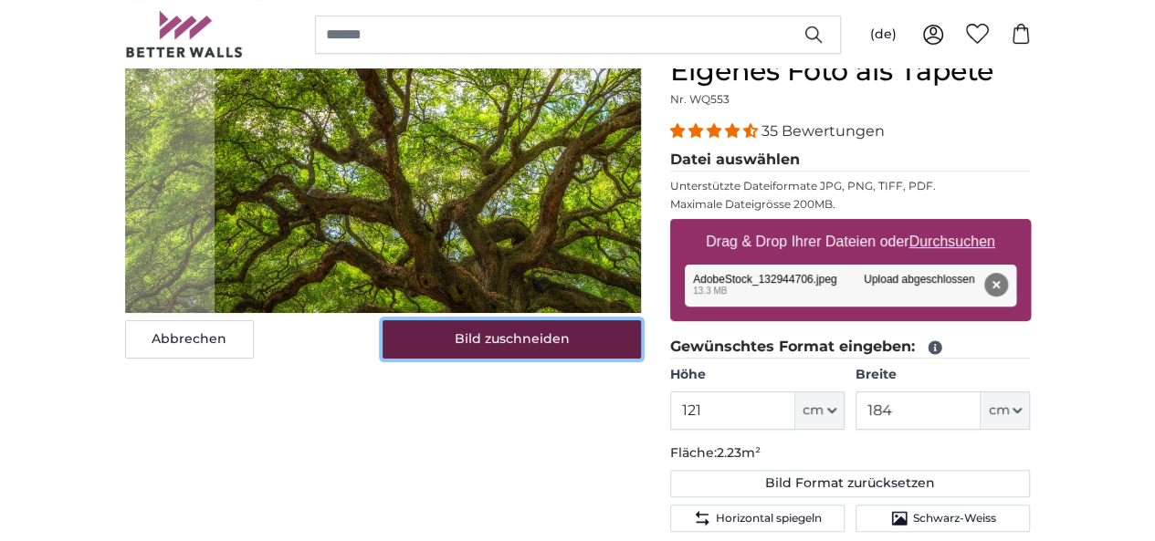
click at [478, 359] on button "Bild zuschneiden" at bounding box center [511, 339] width 258 height 38
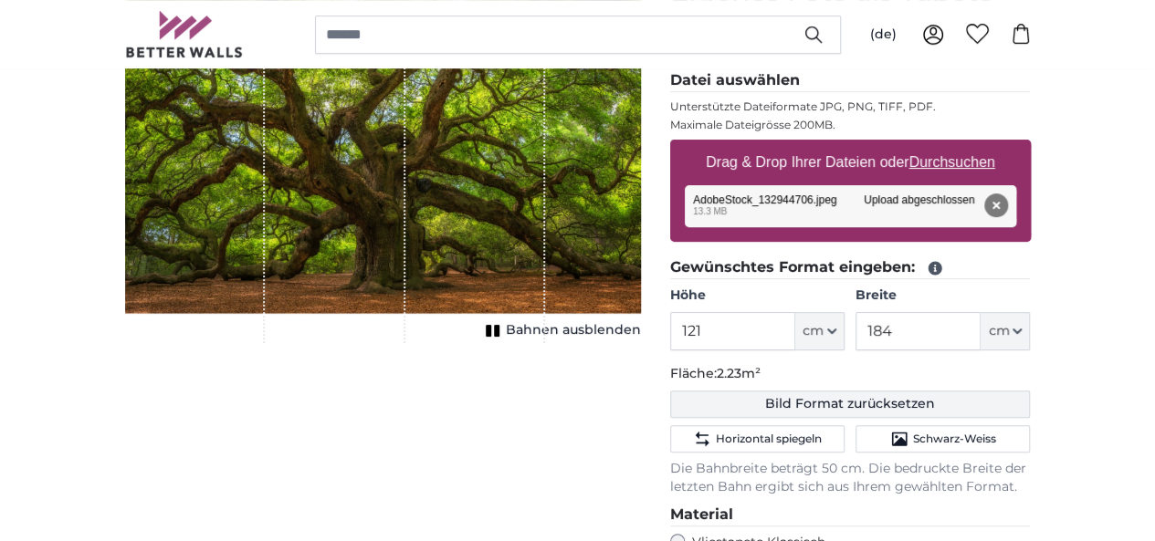
scroll to position [365, 0]
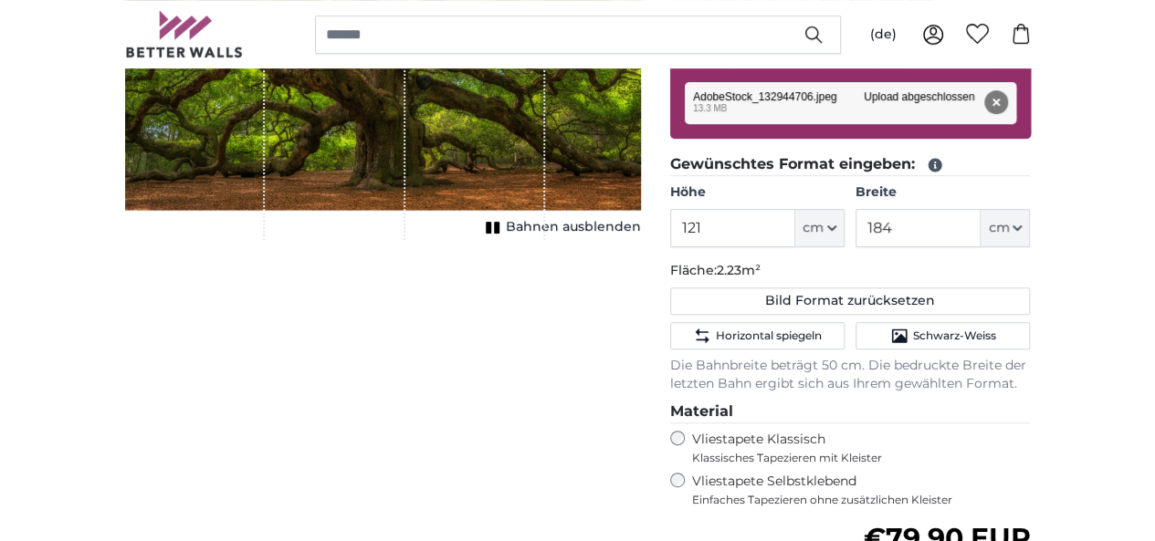
click at [641, 236] on span "Bahnen ausblenden" at bounding box center [573, 227] width 135 height 18
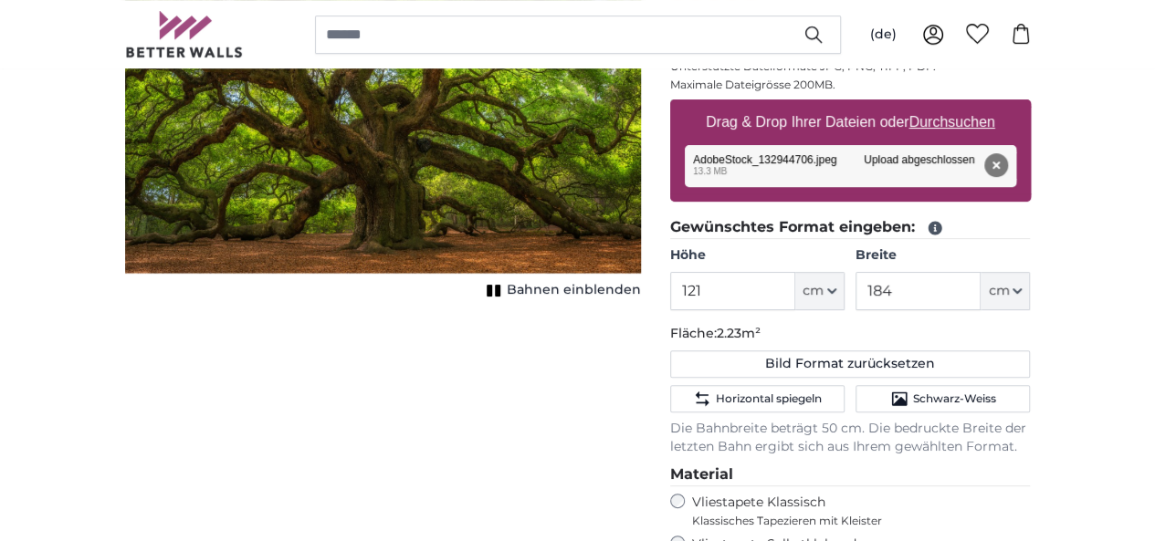
scroll to position [183, 0]
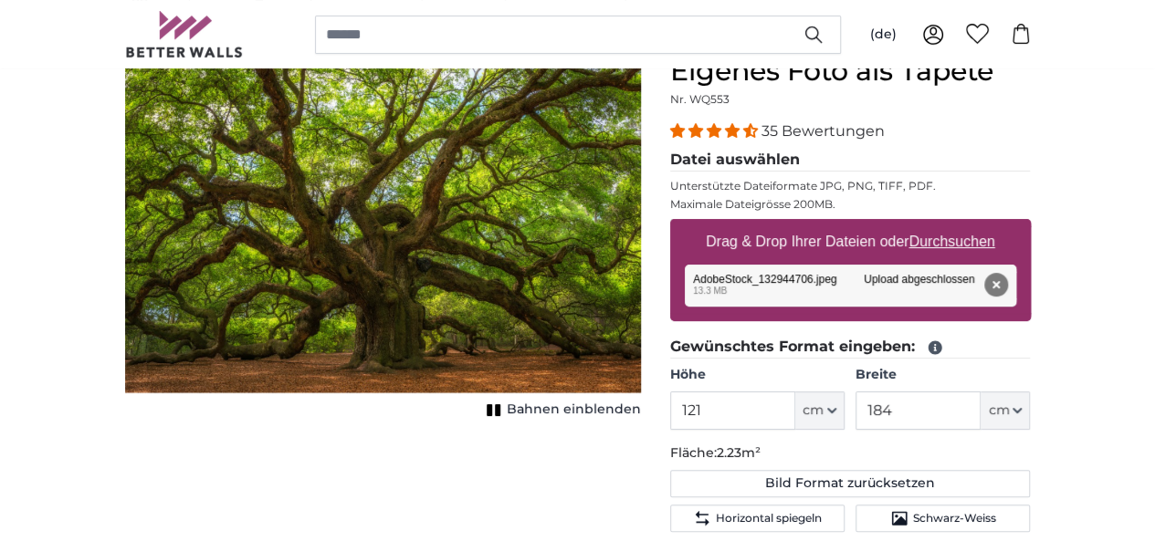
click at [994, 247] on u "Durchsuchen" at bounding box center [951, 242] width 86 height 16
click at [1031, 225] on input "Drag & Drop Ihrer Dateien oder Durchsuchen" at bounding box center [850, 221] width 361 height 5
type input "**********"
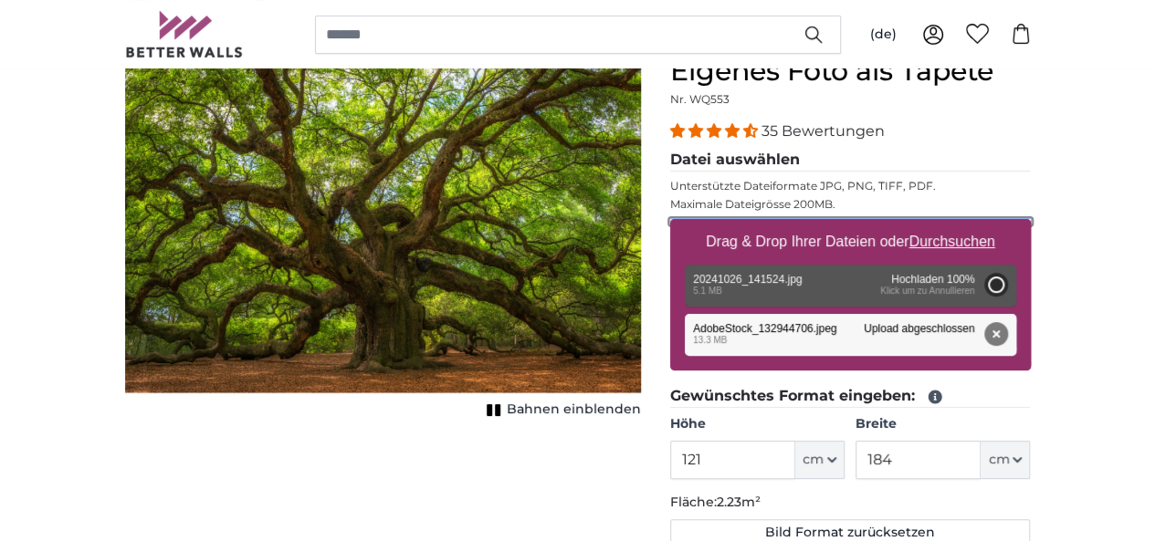
type input "200"
type input "150"
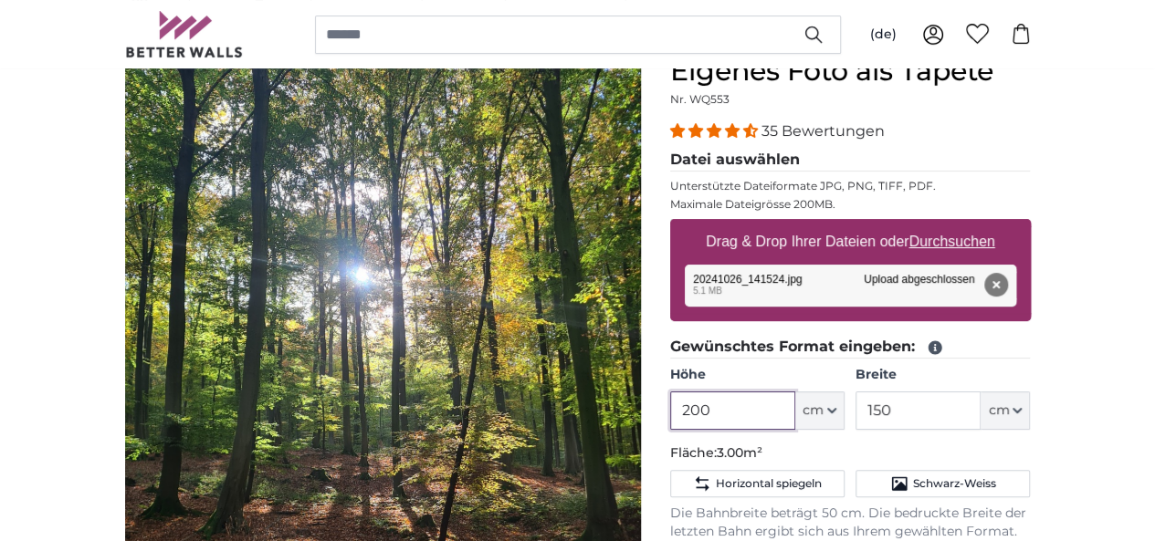
click at [795, 404] on input "200" at bounding box center [732, 411] width 125 height 38
type input "2"
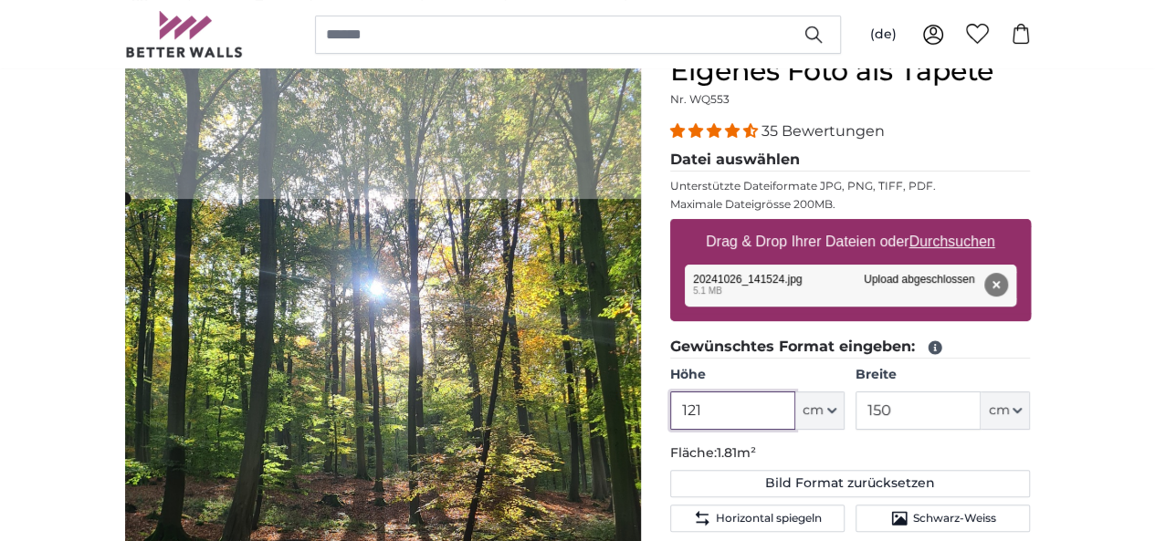
type input "121"
click at [980, 418] on input "150" at bounding box center [917, 411] width 125 height 38
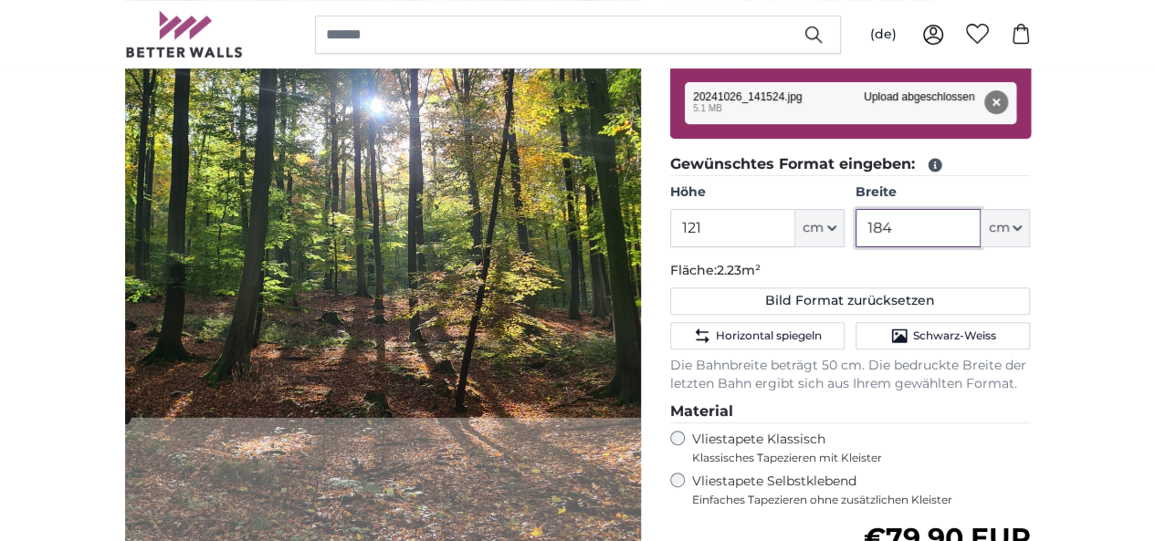
scroll to position [274, 0]
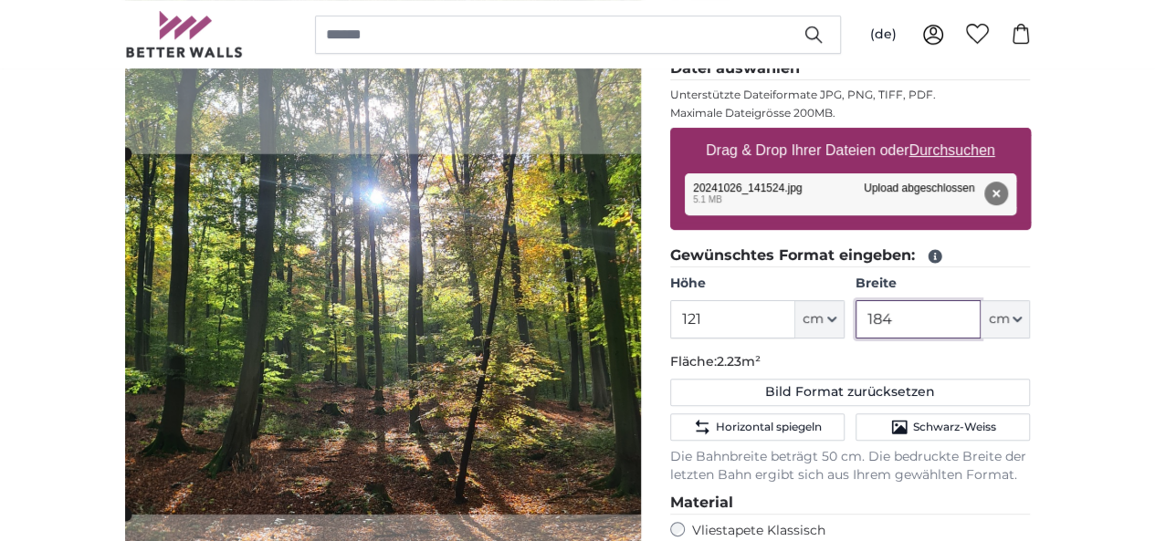
click at [453, 341] on cropper-handle at bounding box center [399, 334] width 548 height 361
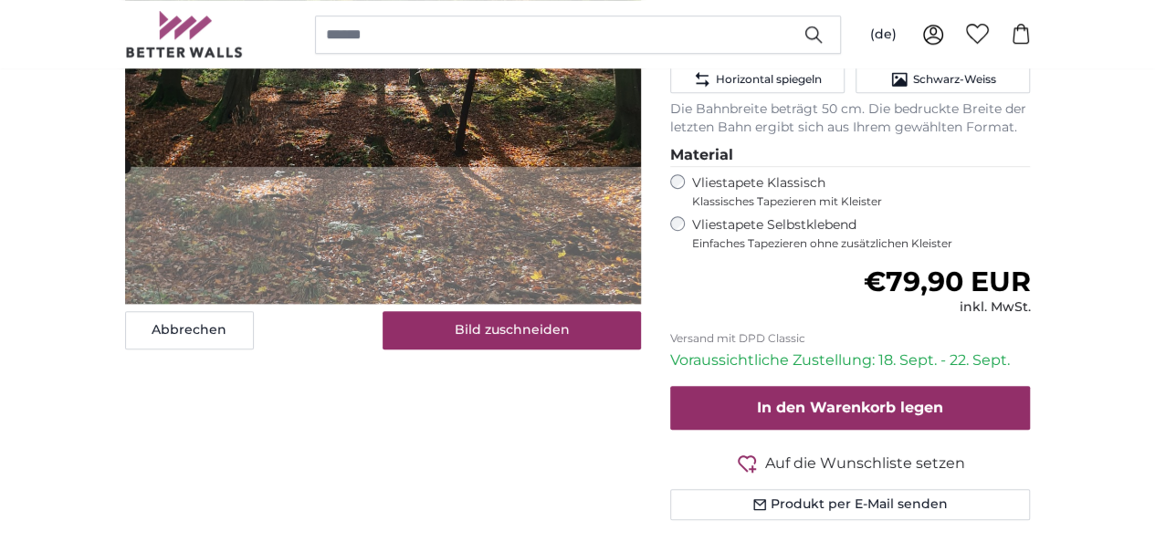
scroll to position [639, 0]
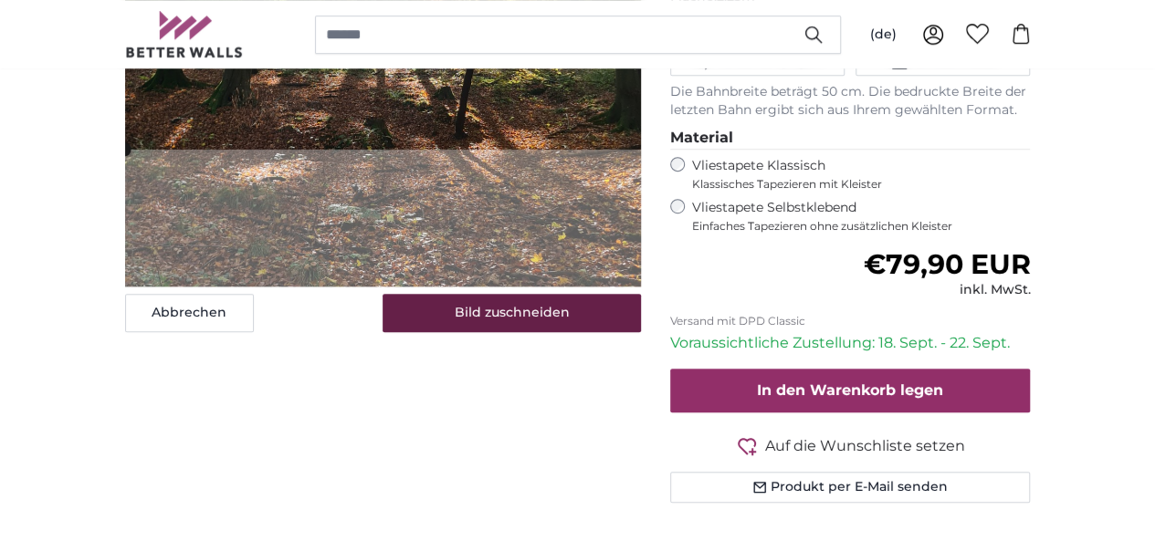
type input "184"
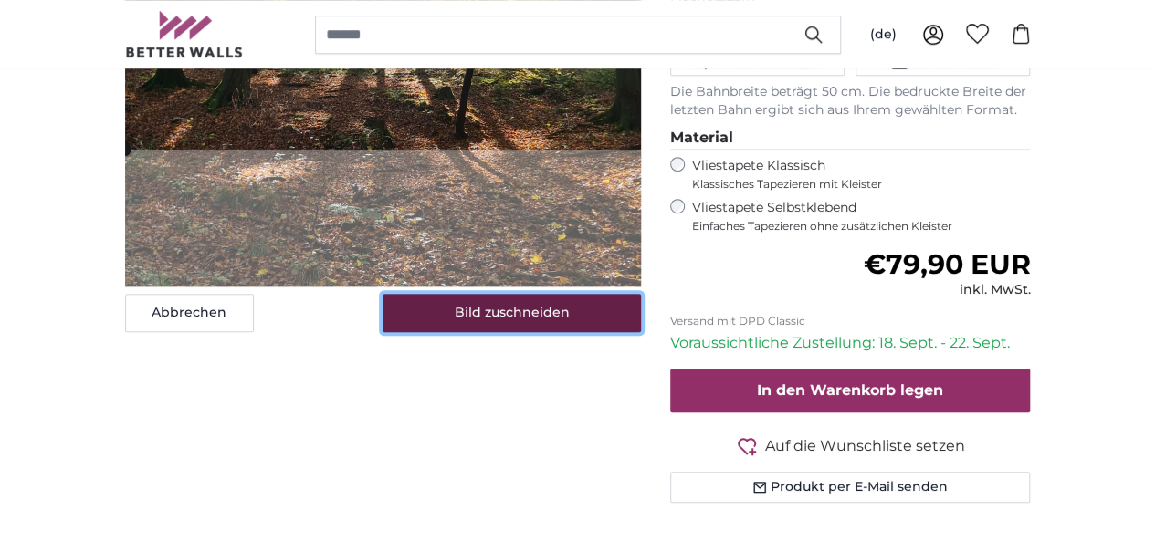
click at [586, 332] on button "Bild zuschneiden" at bounding box center [511, 313] width 258 height 38
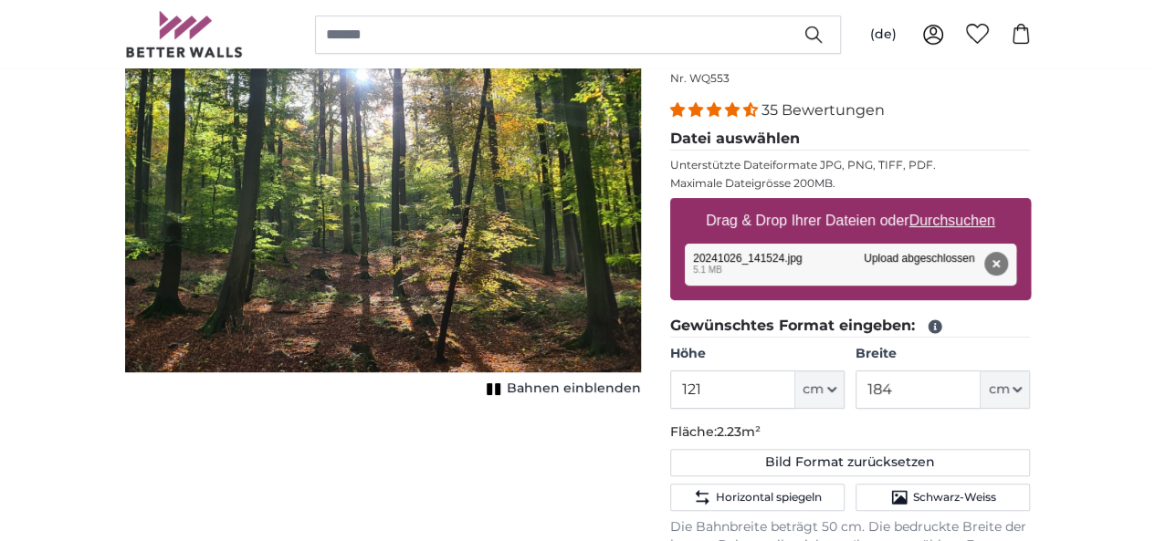
scroll to position [183, 0]
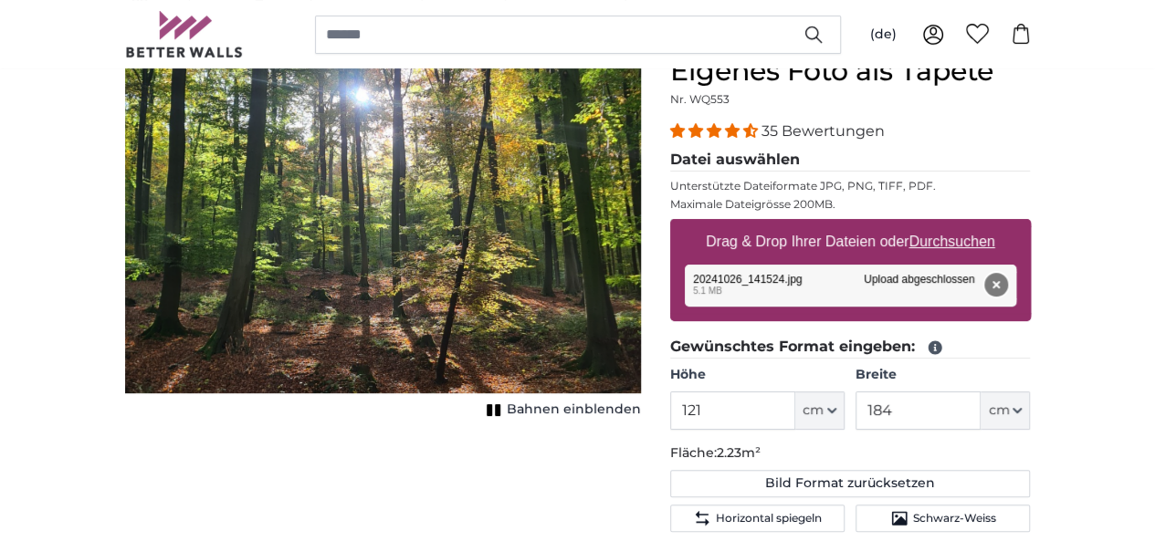
click at [1007, 292] on button "Entfernen" at bounding box center [995, 285] width 24 height 24
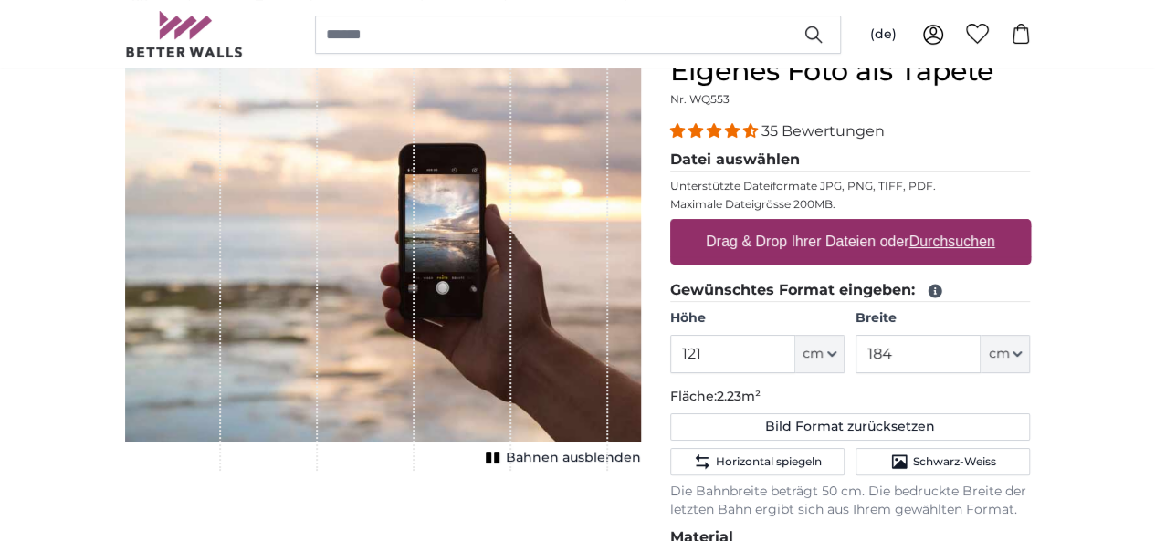
click at [994, 248] on u "Durchsuchen" at bounding box center [951, 242] width 86 height 16
click at [1031, 225] on input "Drag & Drop Ihrer Dateien oder Durchsuchen" at bounding box center [850, 221] width 361 height 5
type input "**********"
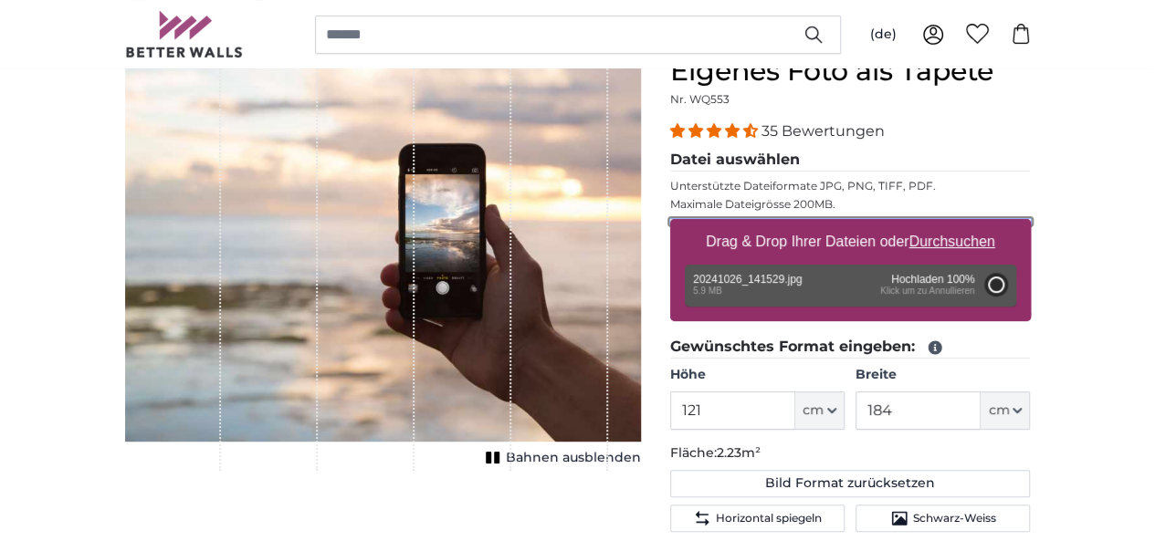
type input "200"
type input "150"
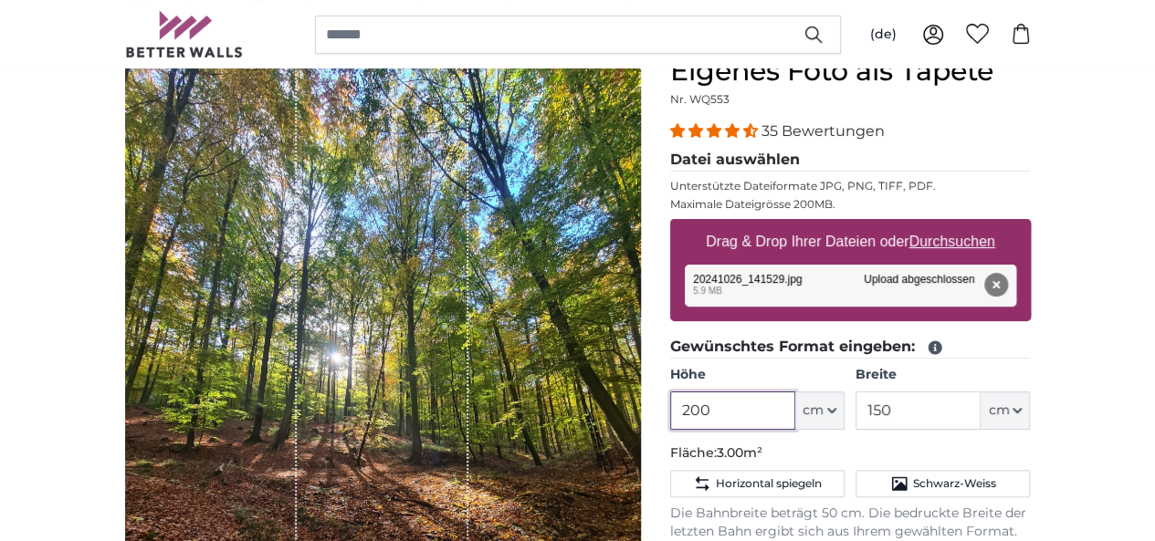
click at [795, 406] on input "200" at bounding box center [732, 411] width 125 height 38
type input "2"
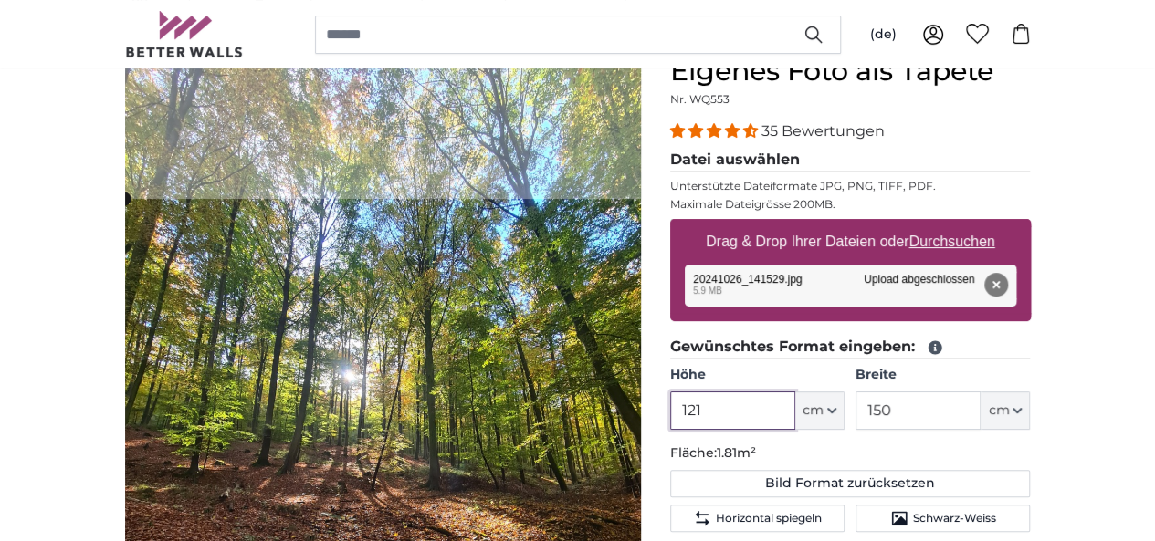
type input "121"
click at [980, 414] on input "150" at bounding box center [917, 411] width 125 height 38
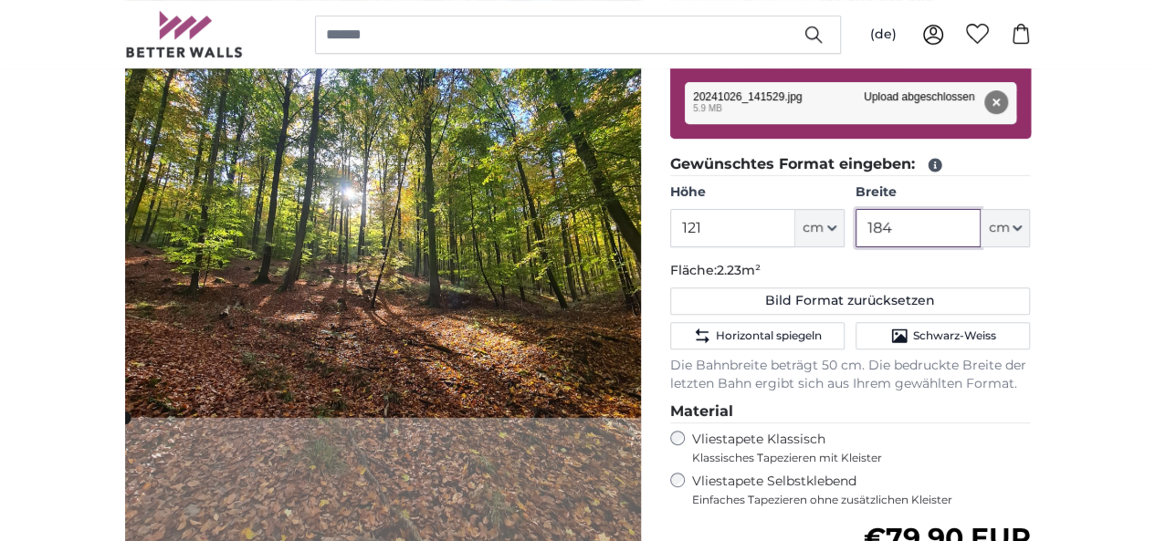
scroll to position [274, 0]
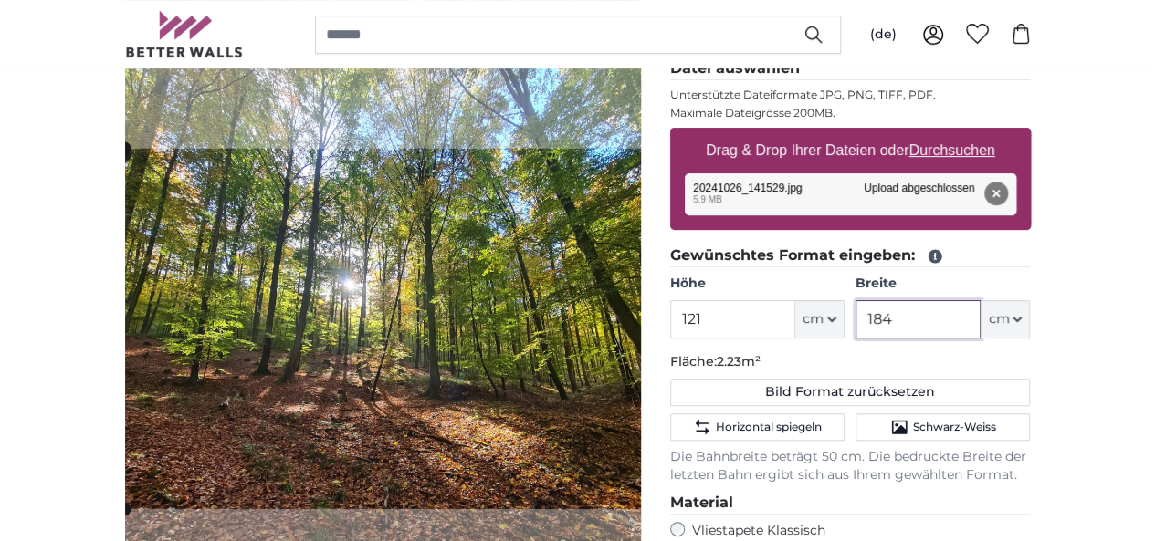
type input "184"
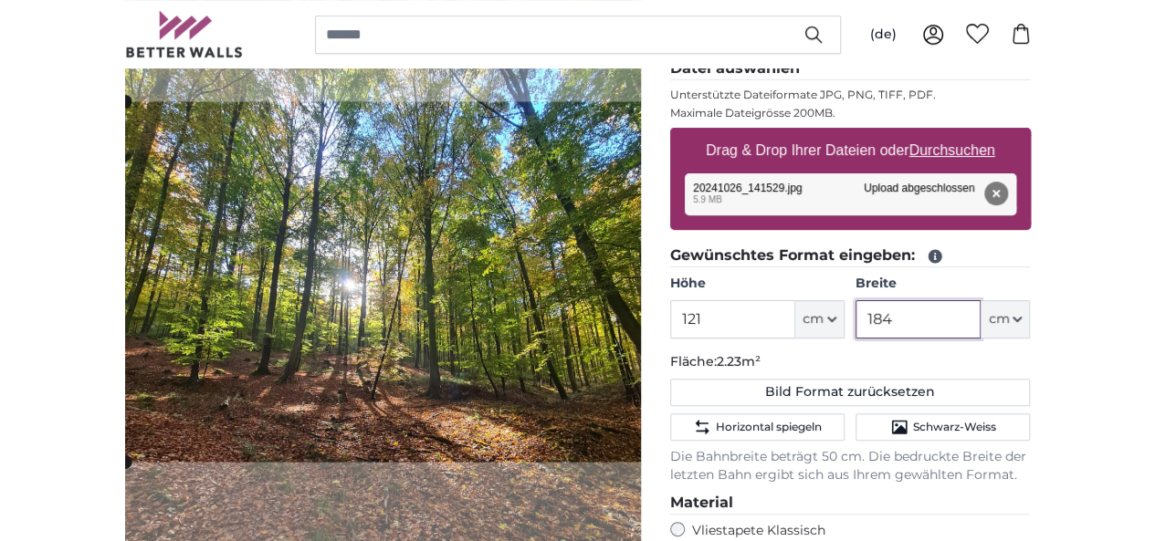
click at [418, 357] on cropper-handle at bounding box center [399, 281] width 548 height 361
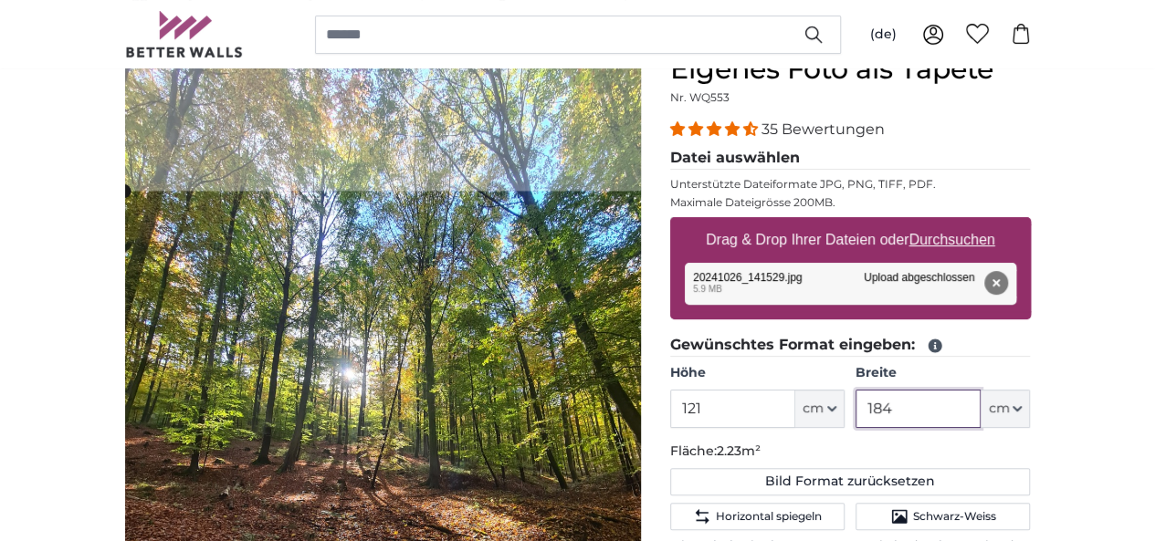
scroll to position [183, 0]
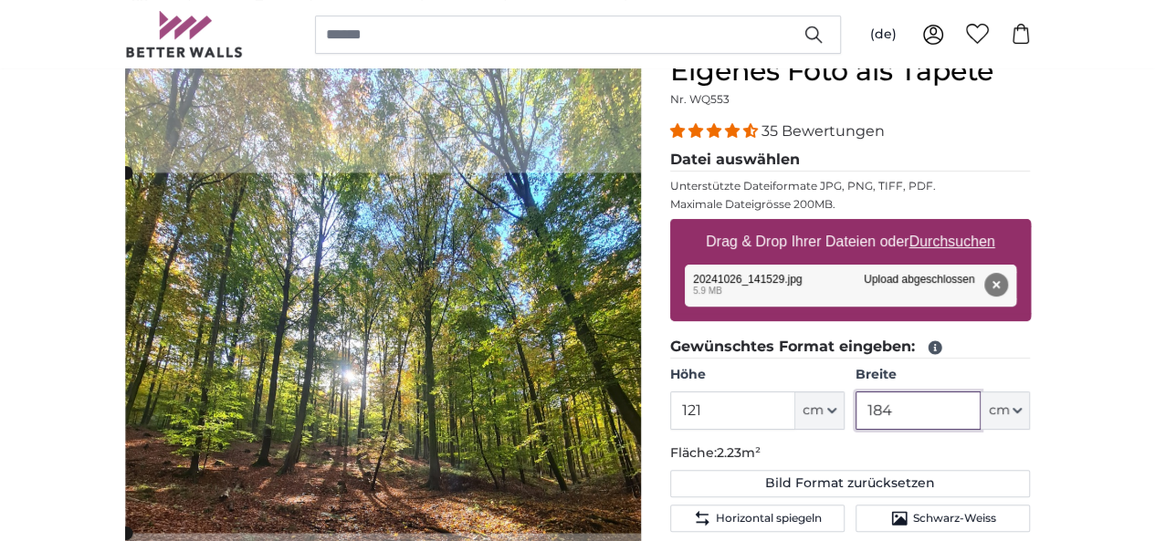
click at [420, 340] on cropper-handle at bounding box center [400, 353] width 548 height 361
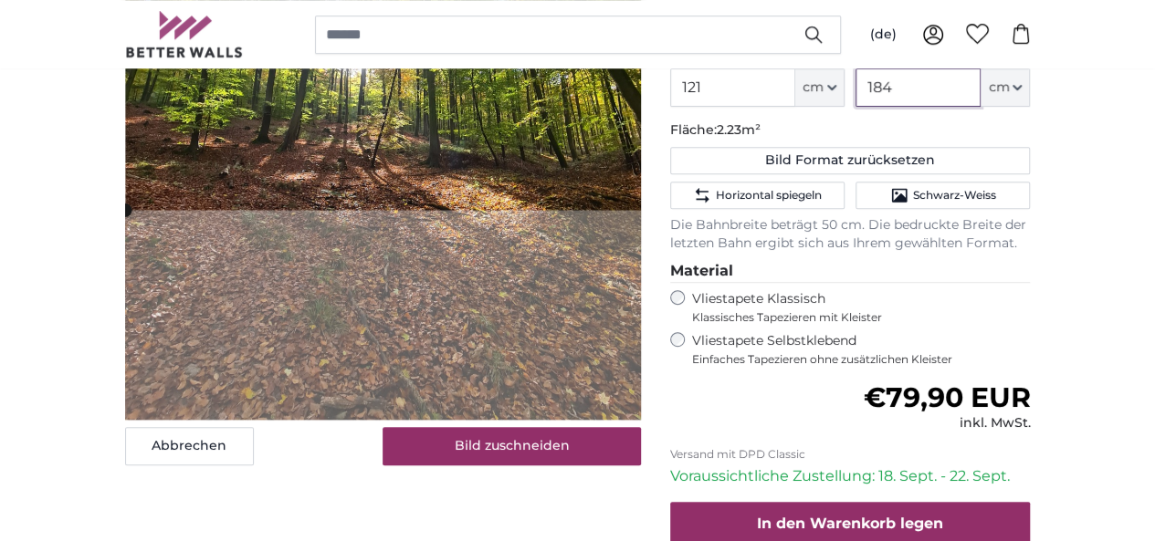
scroll to position [548, 0]
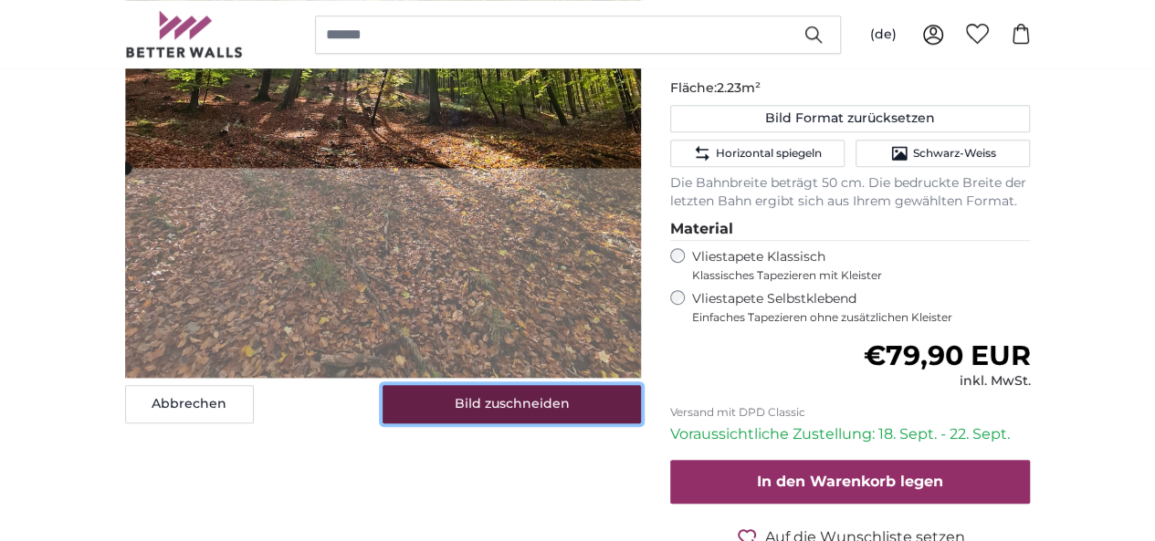
click at [550, 424] on button "Bild zuschneiden" at bounding box center [511, 404] width 258 height 38
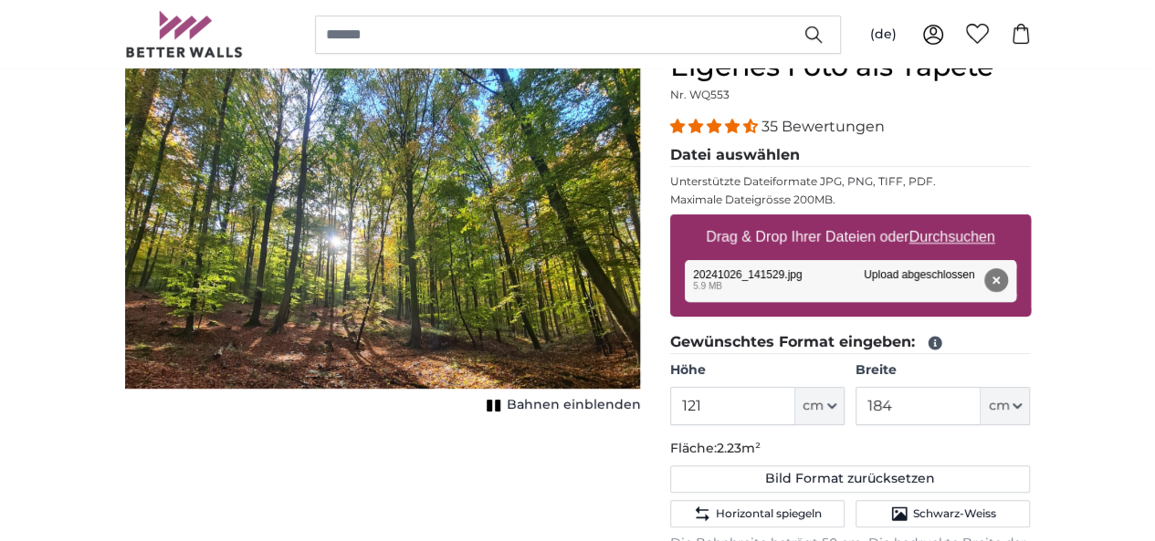
scroll to position [183, 0]
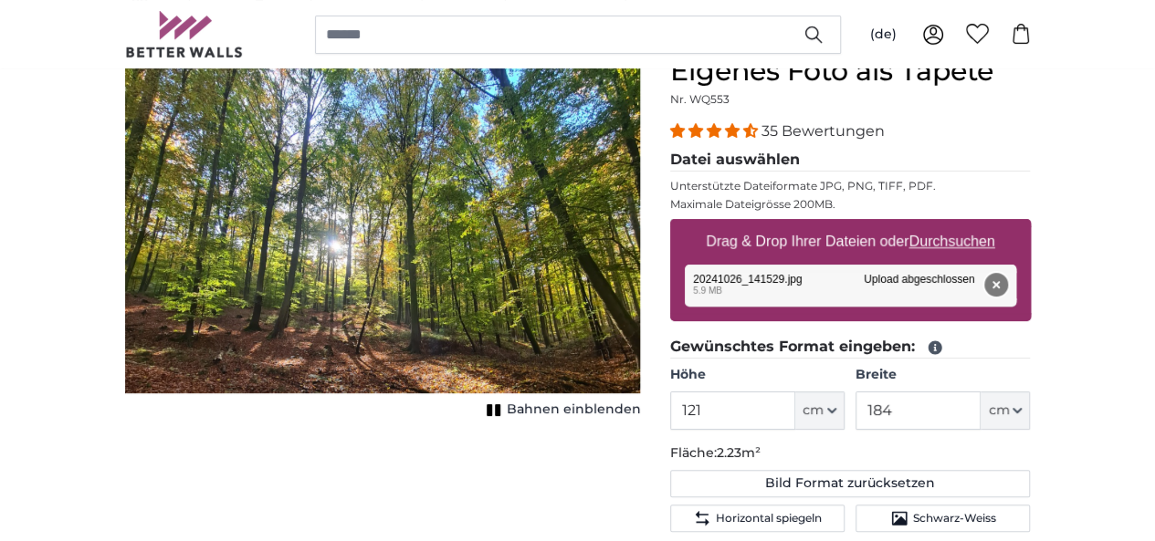
click at [1007, 284] on button "Entfernen" at bounding box center [995, 285] width 24 height 24
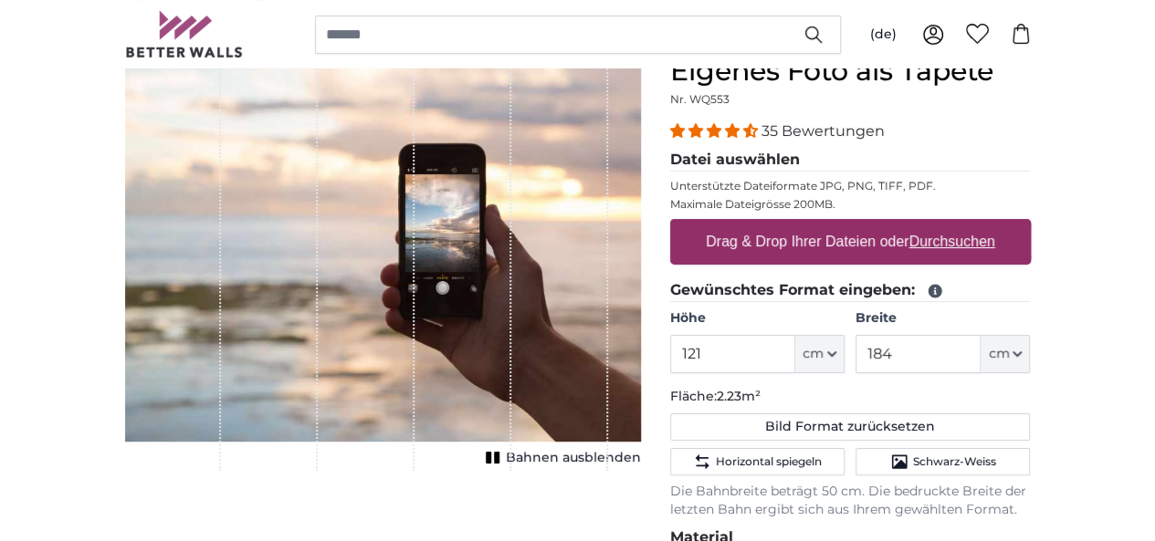
click at [994, 241] on u "Durchsuchen" at bounding box center [951, 242] width 86 height 16
click at [1031, 225] on input "Drag & Drop Ihrer Dateien oder Durchsuchen" at bounding box center [850, 221] width 361 height 5
type input "**********"
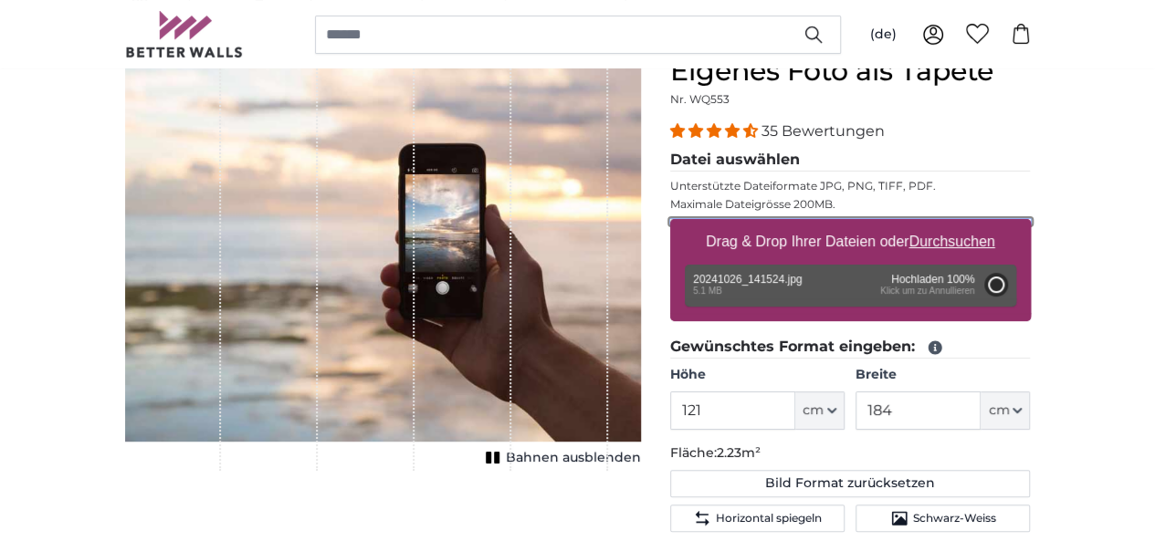
type input "200"
type input "150"
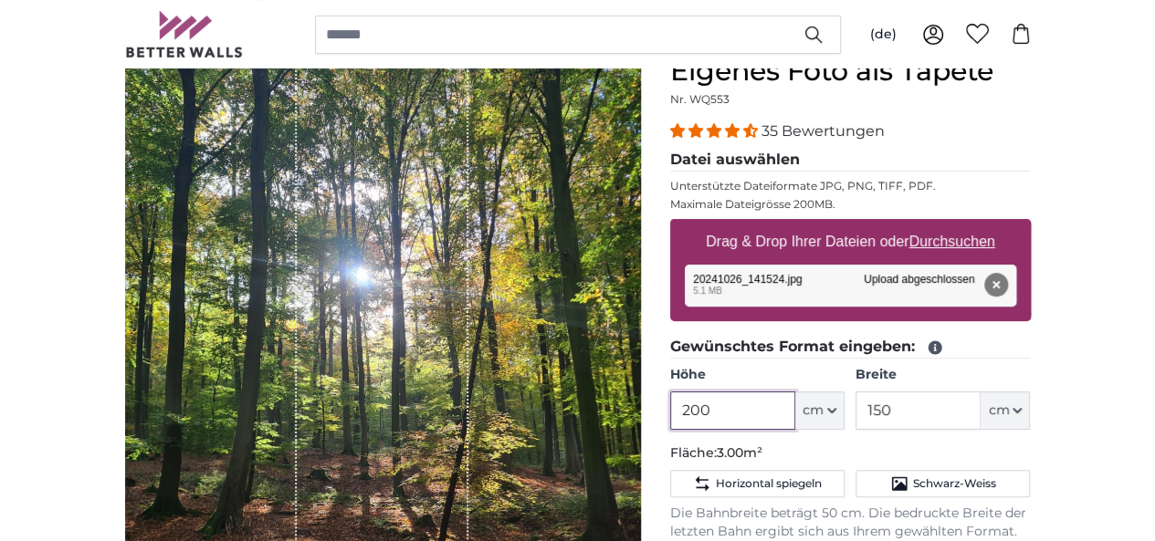
click at [795, 407] on input "200" at bounding box center [732, 411] width 125 height 38
type input "2"
type input "121"
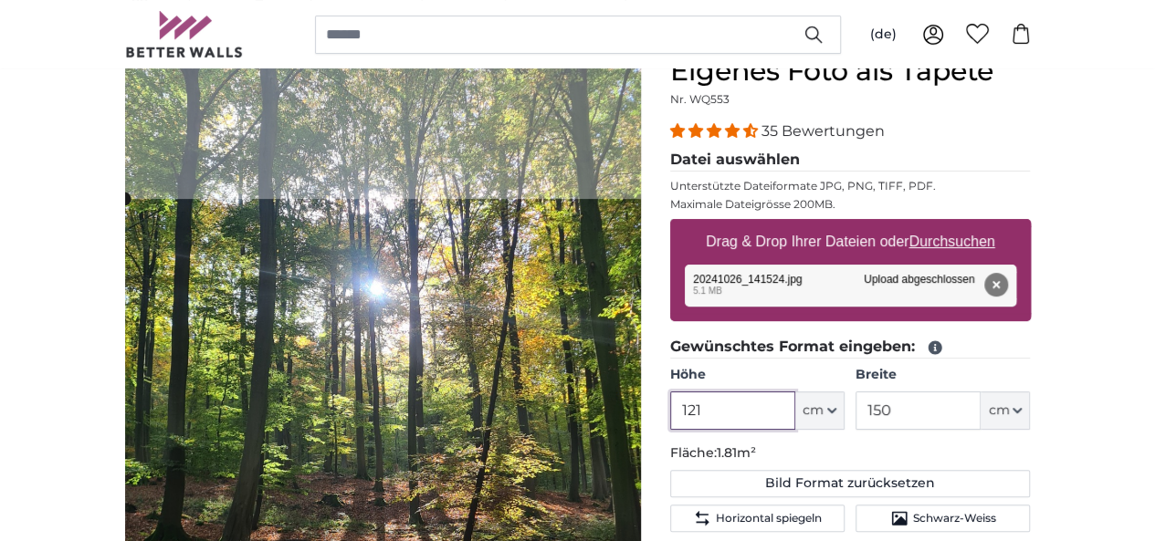
type input "121"
click at [980, 405] on input "150" at bounding box center [917, 411] width 125 height 38
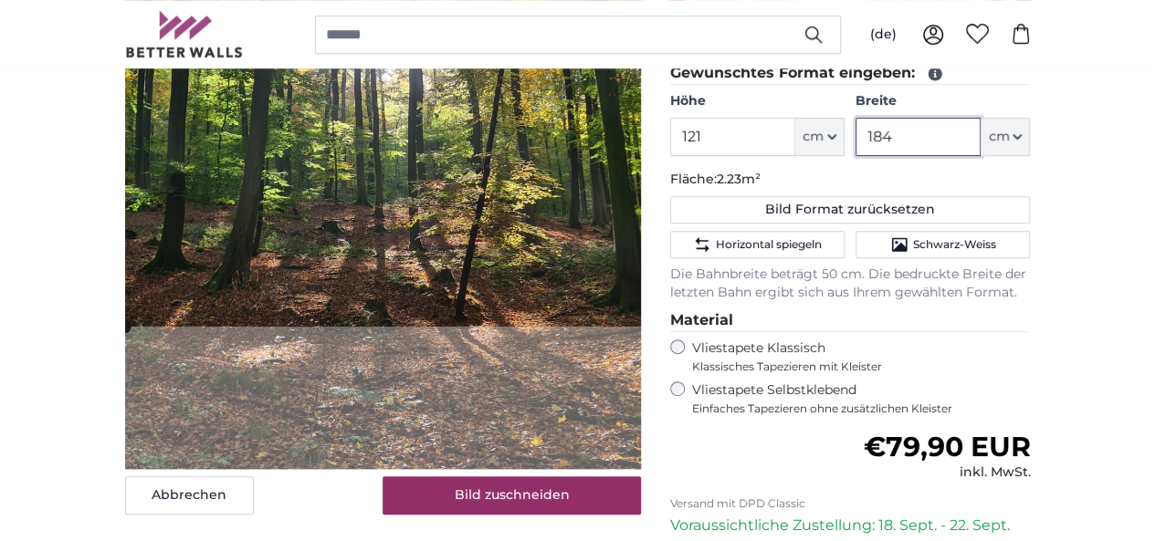
scroll to position [365, 0]
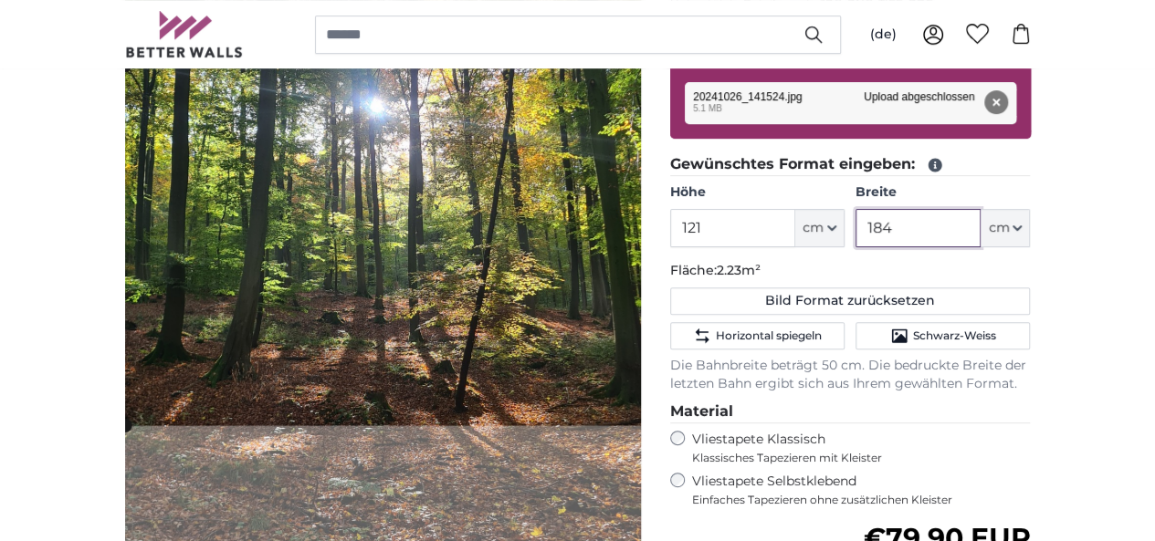
click at [422, 277] on cropper-handle at bounding box center [399, 245] width 548 height 361
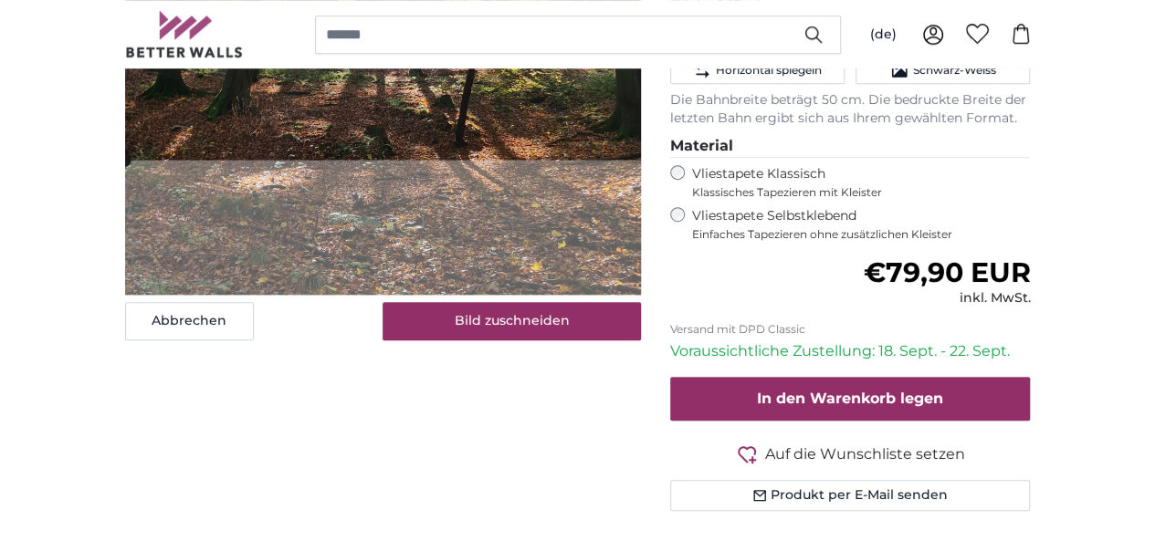
scroll to position [639, 0]
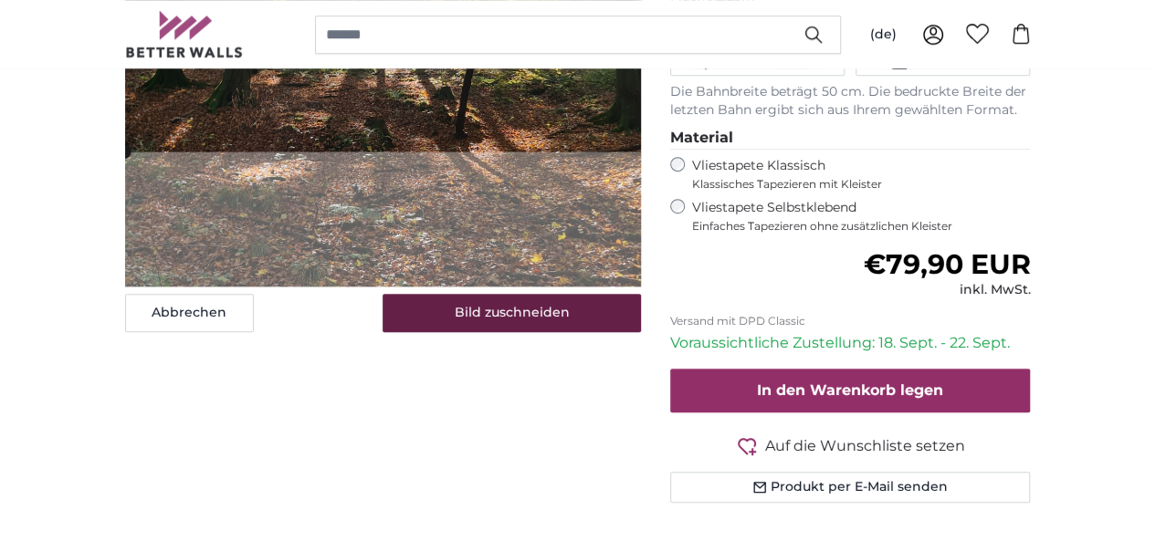
type input "184"
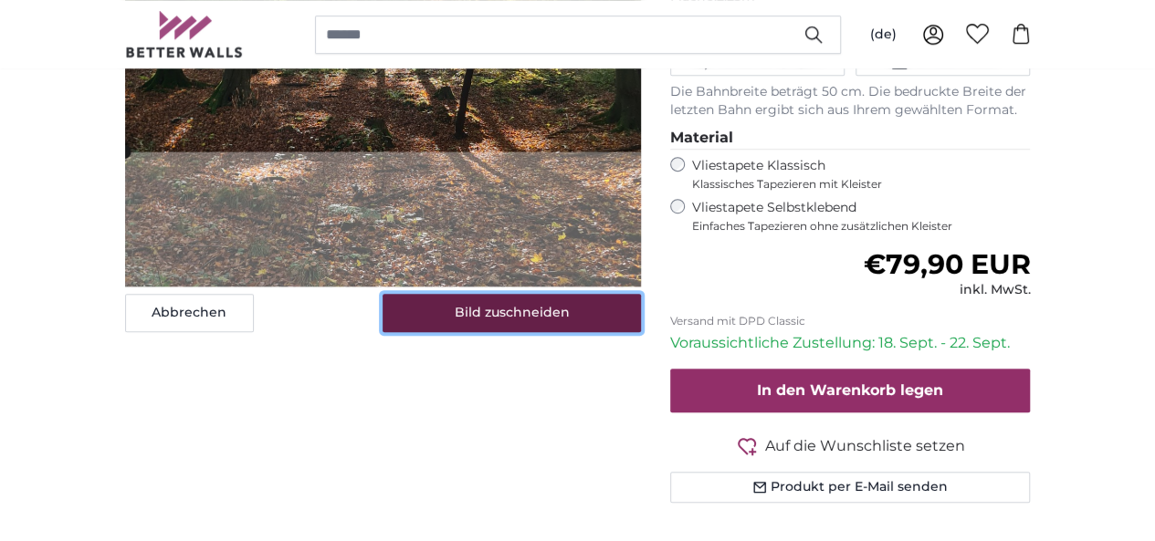
click at [641, 332] on button "Bild zuschneiden" at bounding box center [511, 313] width 258 height 38
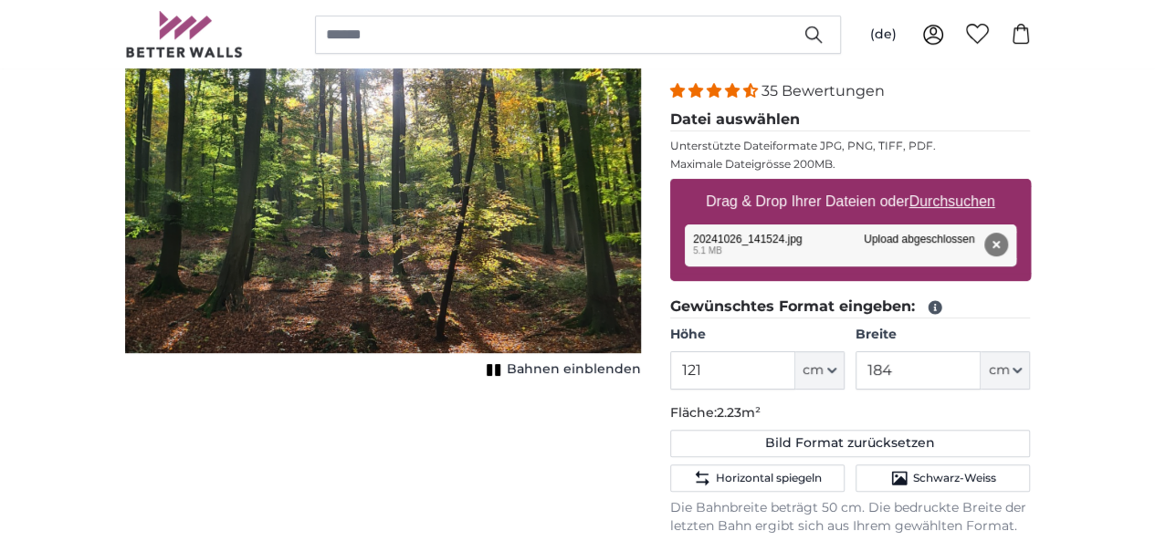
scroll to position [183, 0]
